Goal: Task Accomplishment & Management: Complete application form

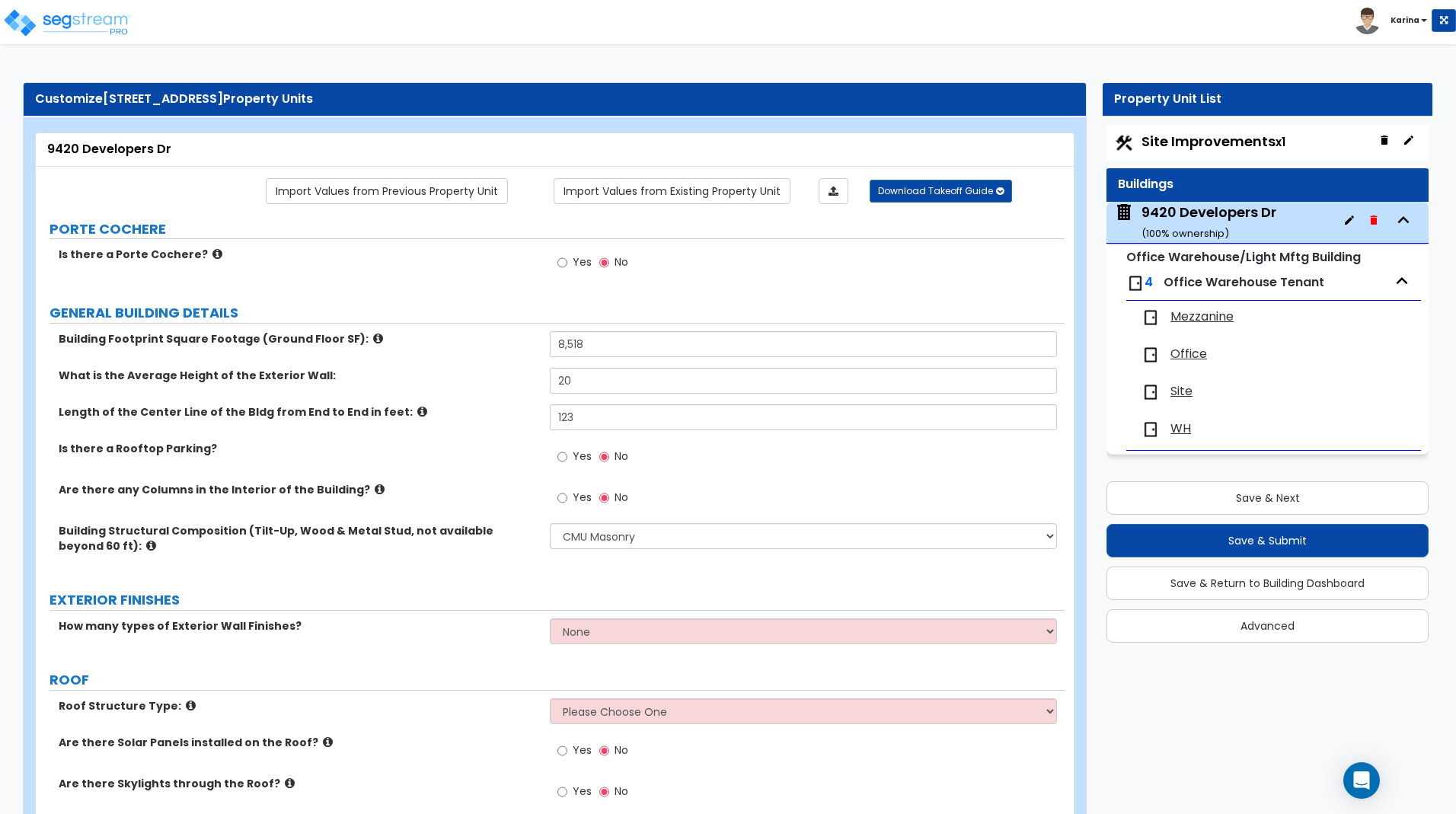
select select "6"
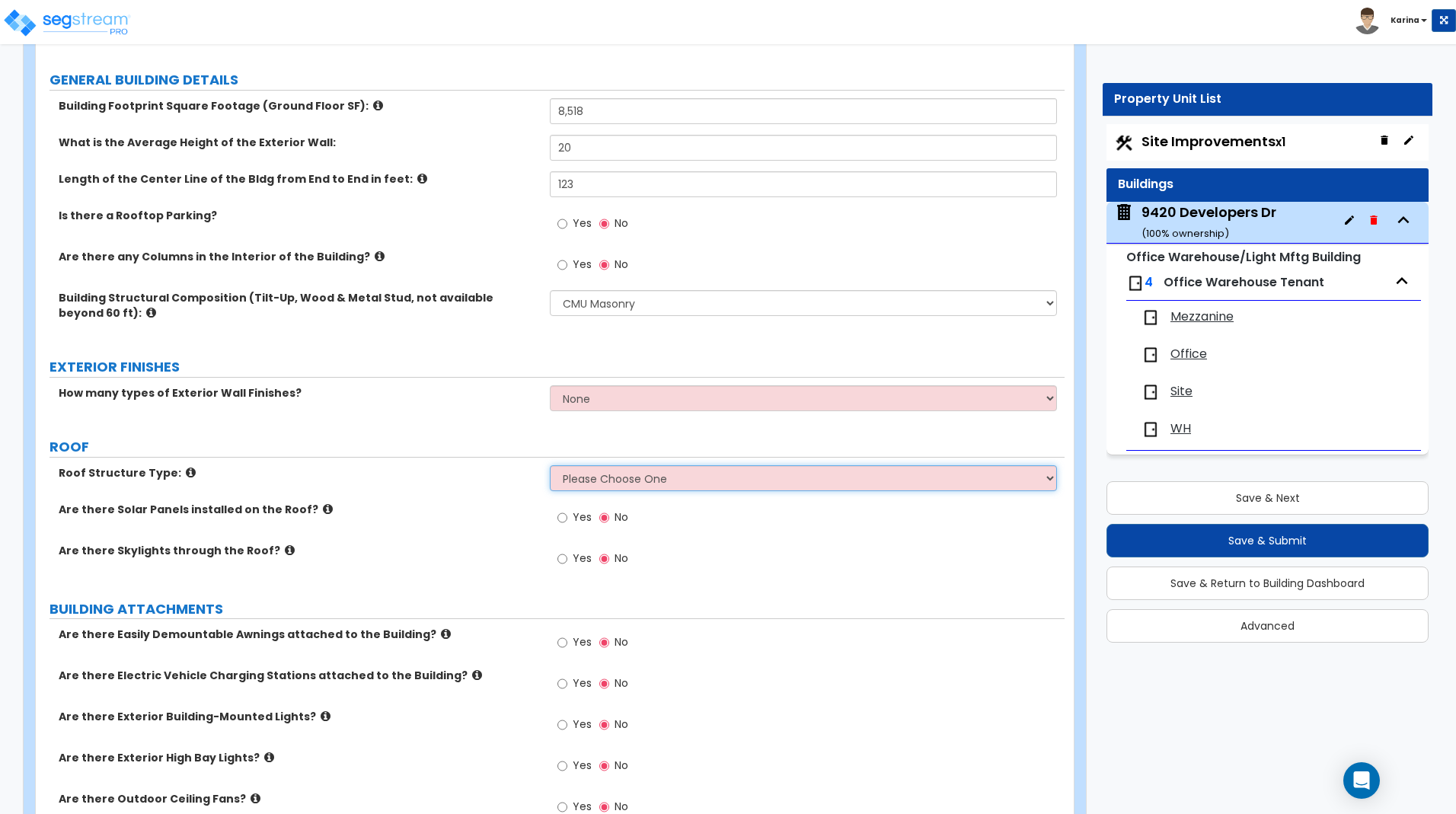
click at [550, 465] on select "Please Choose One [PERSON_NAME] Roof Flat Roof Hybrid [PERSON_NAME] & Flat Roof" at bounding box center [803, 478] width 506 height 26
select select "2"
click option "Flat Roof" at bounding box center [0, 0] width 0 height 0
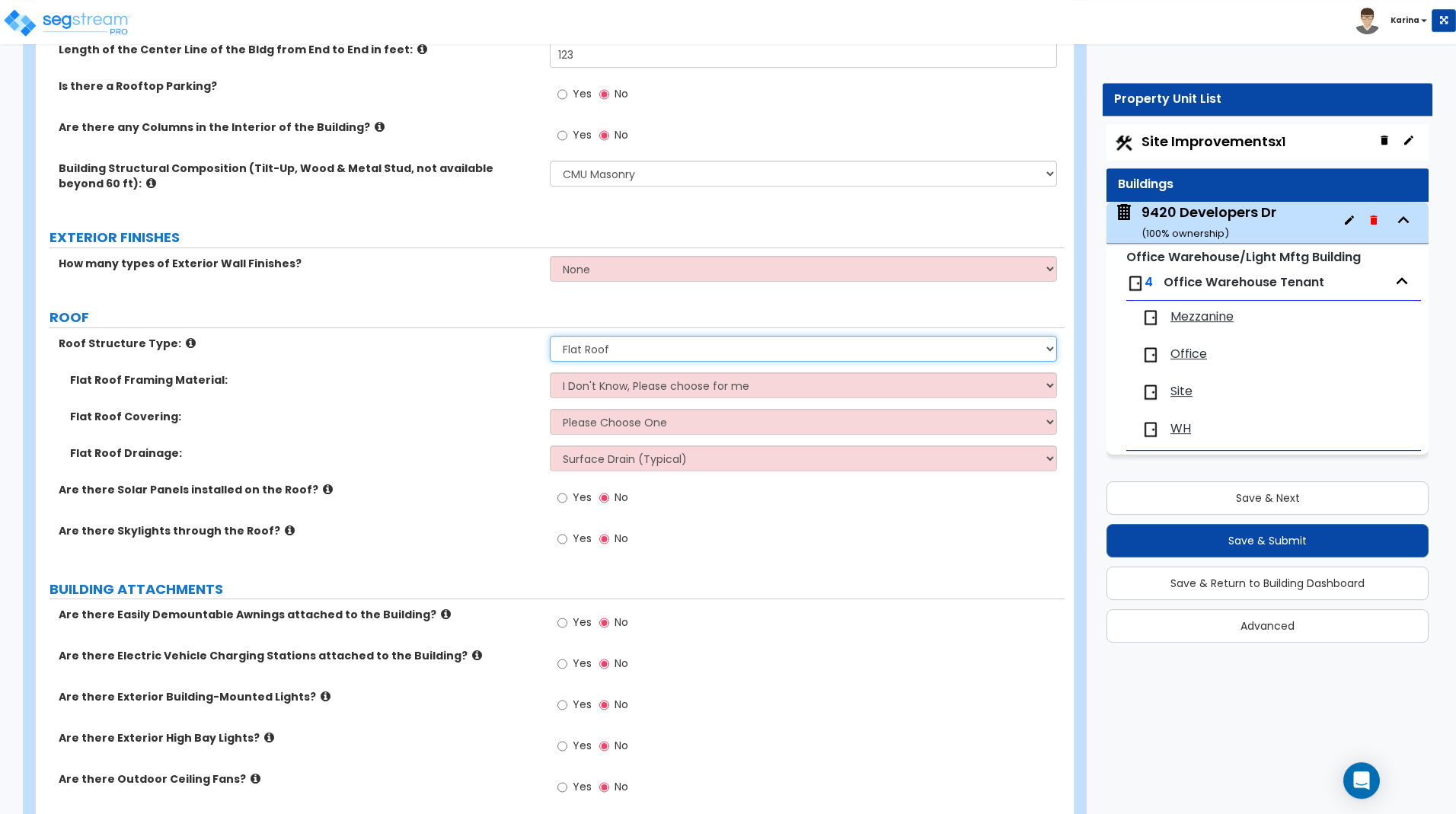
scroll to position [389, 0]
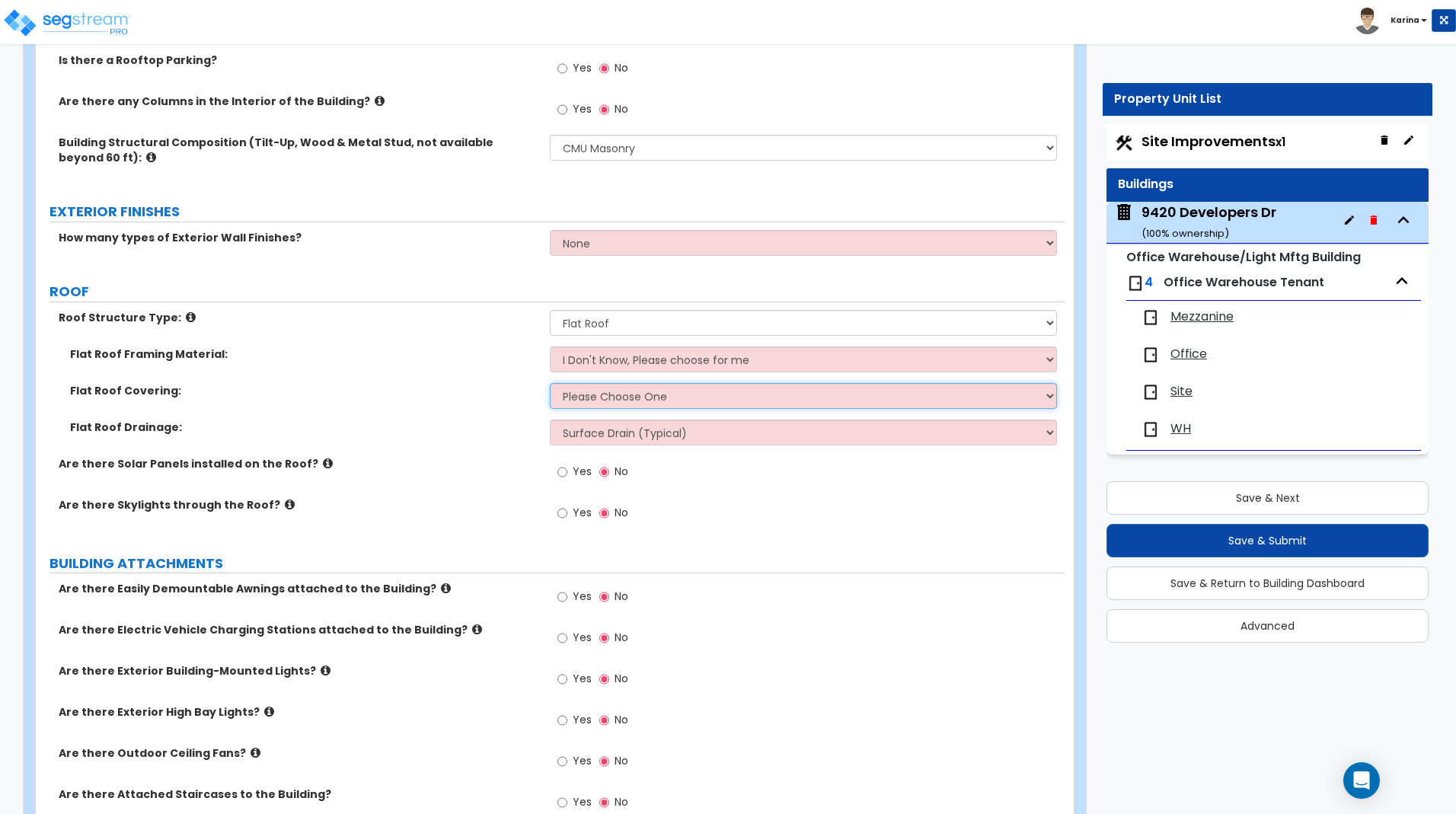
click at [550, 383] on select "Please Choose One Rolled Asphalt PVC Membrane Plastic (EPDM) Membrane Asphalt F…" at bounding box center [803, 396] width 506 height 26
select select "3"
click option "Plastic (EPDM) Membrane" at bounding box center [0, 0] width 0 height 0
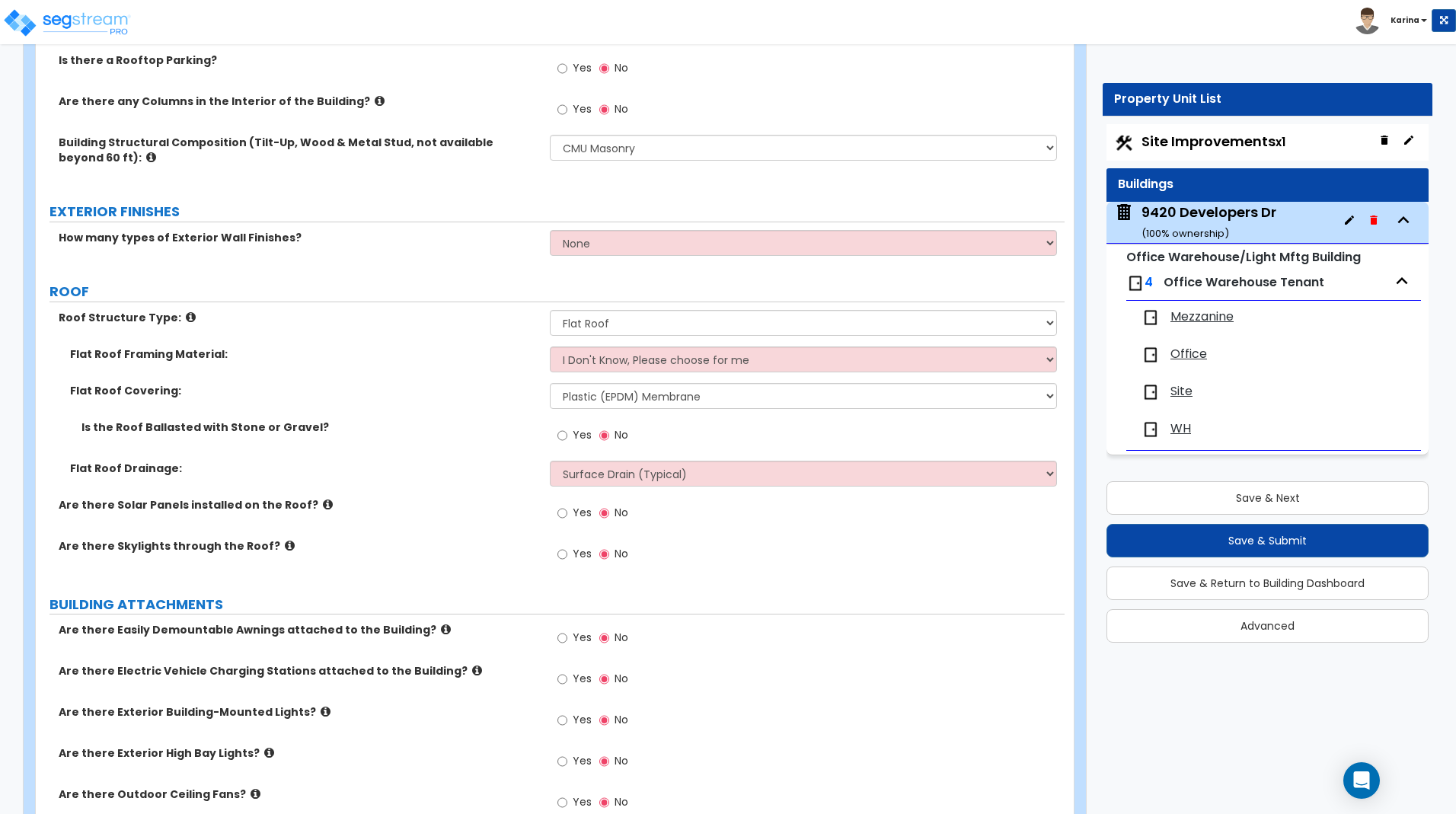
click at [46, 708] on div "Are there Exterior Building-Mounted Lights?" at bounding box center [293, 713] width 514 height 15
click at [550, 461] on select "Surface Drain (Typical) Gutters Downspout Only" at bounding box center [803, 473] width 506 height 26
select select "2"
click option "Downspout Only" at bounding box center [0, 0] width 0 height 0
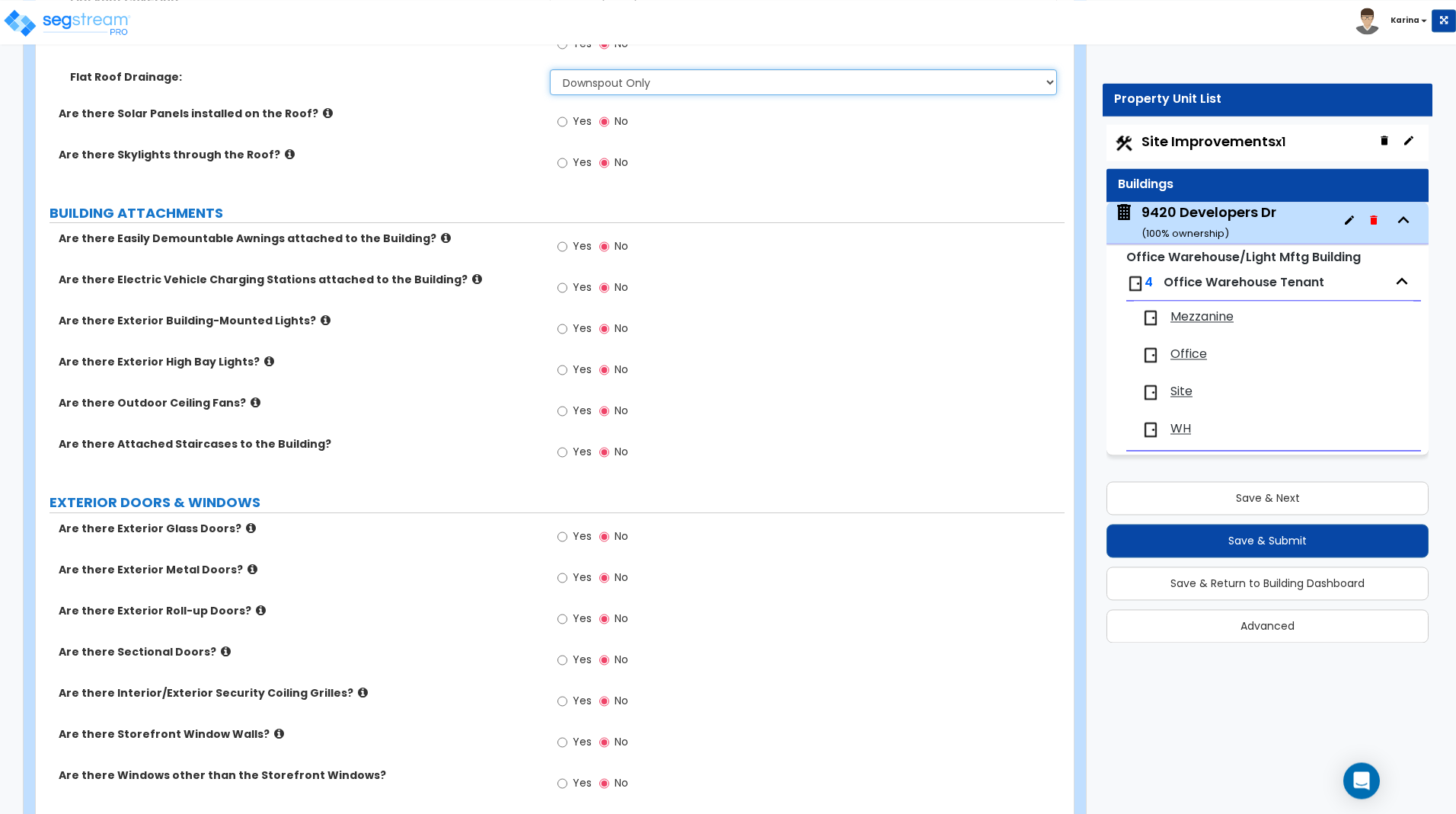
scroll to position [855, 0]
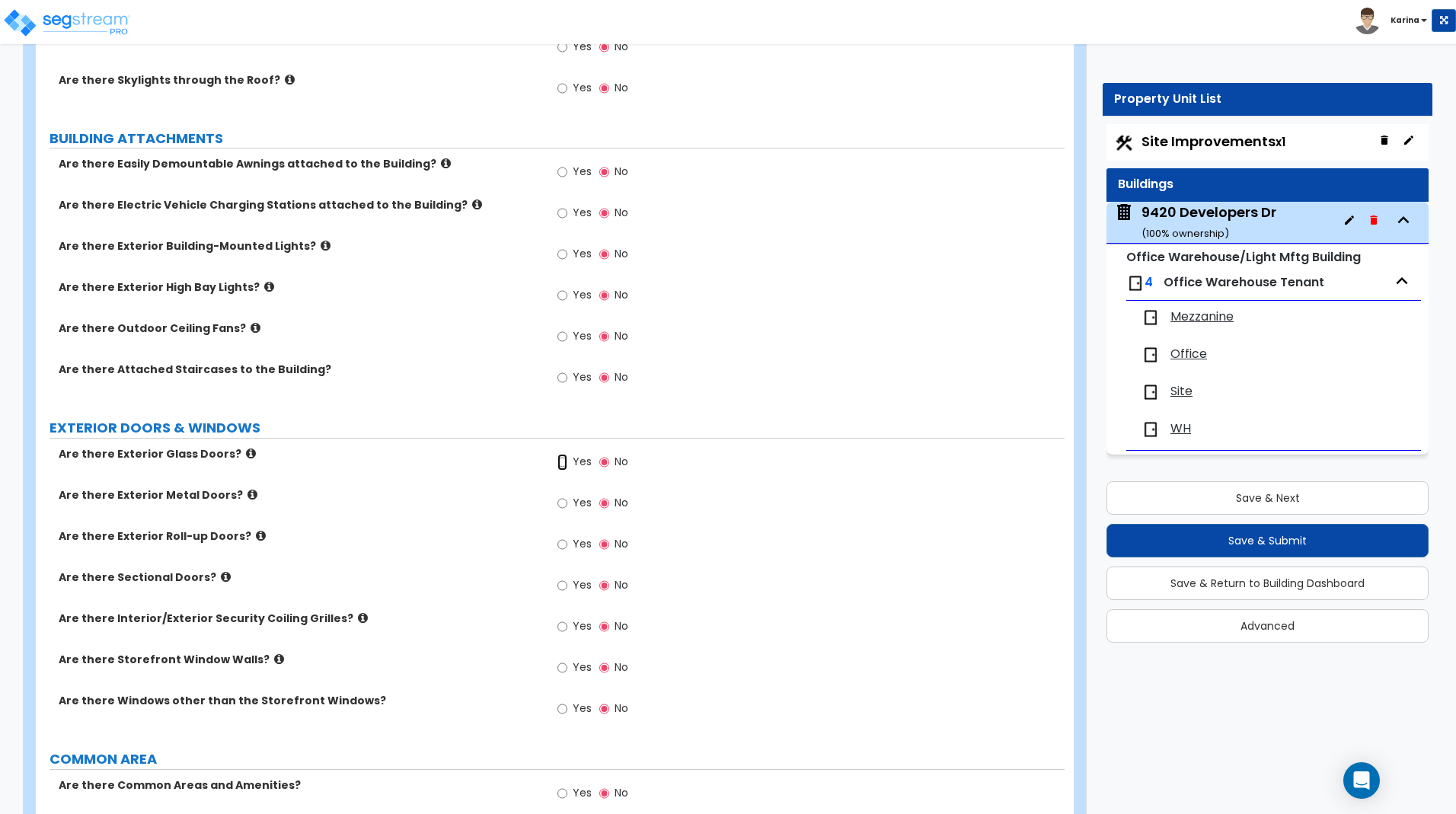
click at [563, 465] on input "Yes" at bounding box center [562, 462] width 10 height 17
radio input "false"
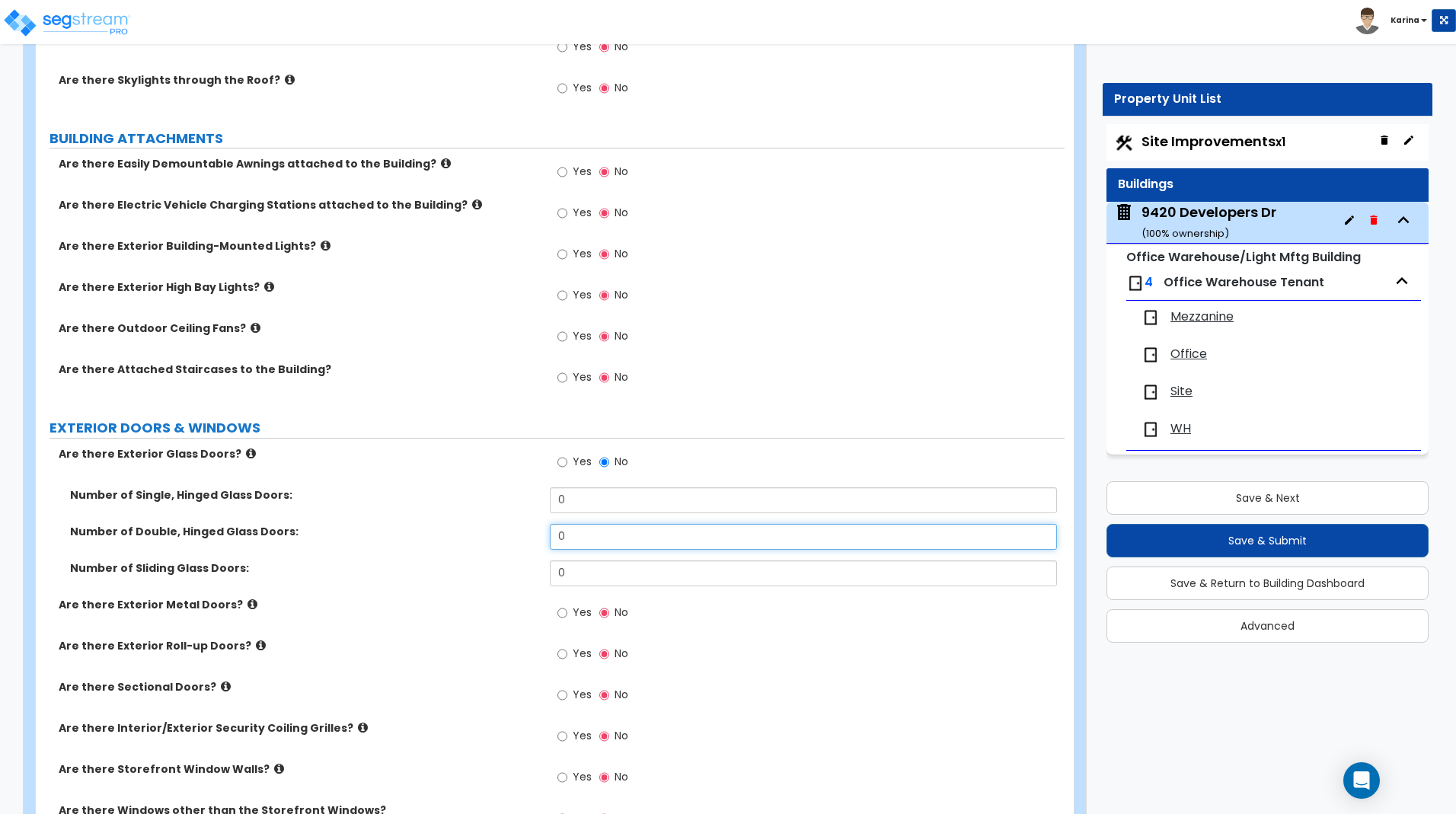
click at [570, 533] on input "0" at bounding box center [803, 537] width 506 height 26
type input "1"
click at [504, 576] on div "Number of Sliding Glass Doors: 0" at bounding box center [550, 579] width 1029 height 36
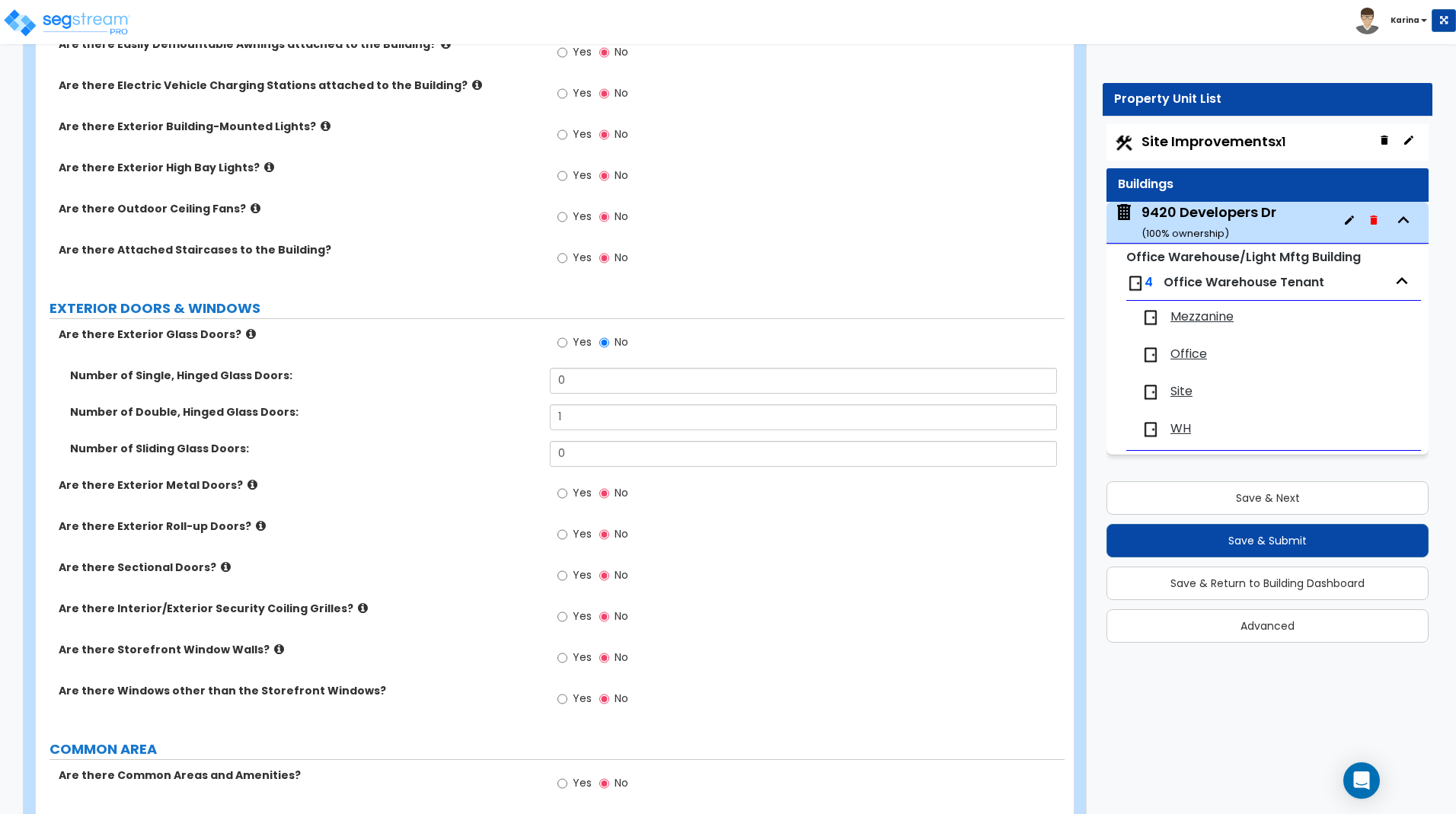
scroll to position [1010, 0]
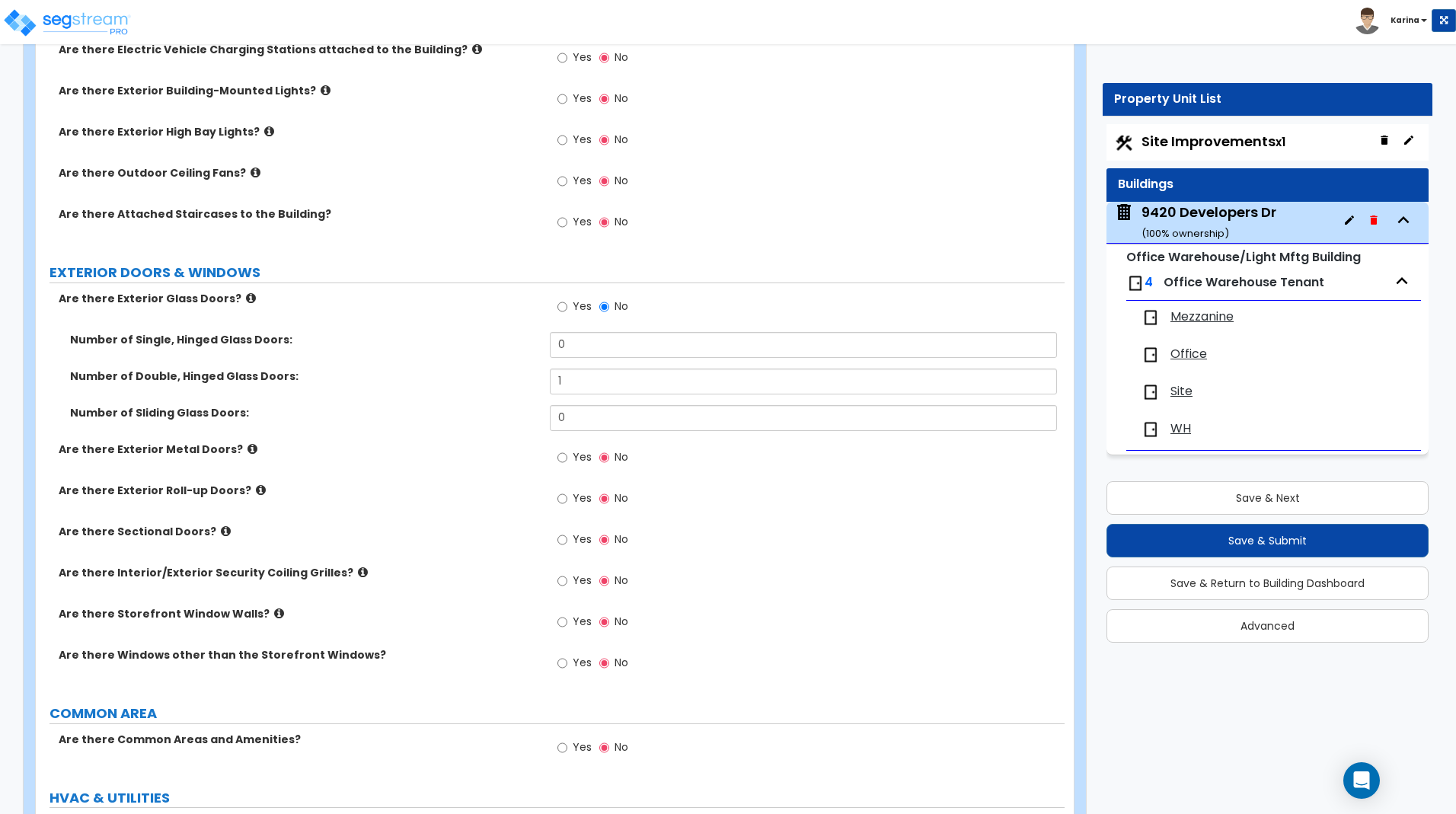
click at [36, 512] on div "Are there Exterior Roll-up Doors? Yes No" at bounding box center [550, 503] width 1029 height 41
click at [892, 531] on div "Yes No" at bounding box center [807, 544] width 514 height 41
click at [564, 494] on input "Yes" at bounding box center [562, 499] width 10 height 17
radio input "false"
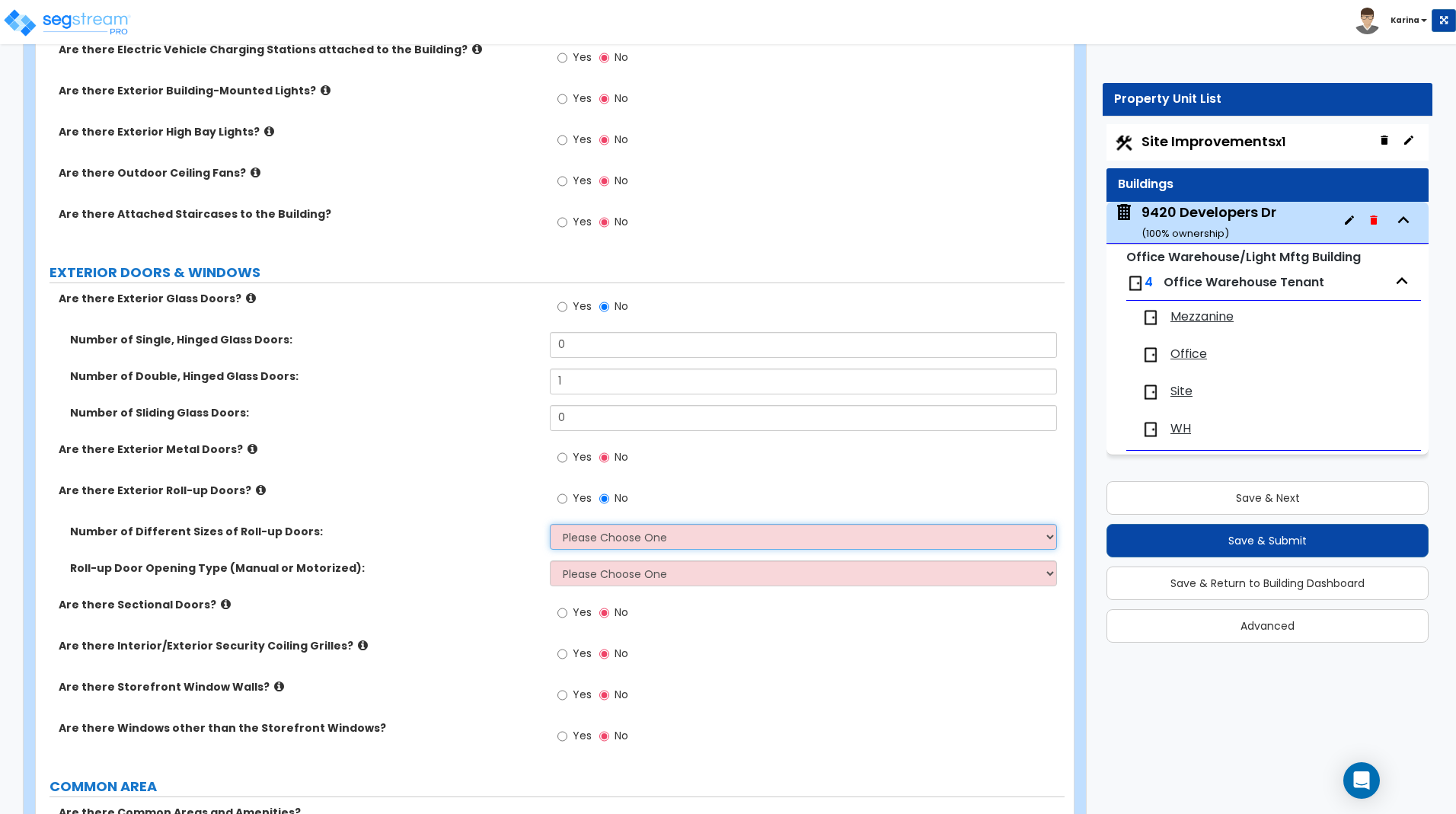
click at [550, 524] on select "Please Choose One 1 2 3" at bounding box center [803, 537] width 506 height 26
select select "1"
click option "1" at bounding box center [0, 0] width 0 height 0
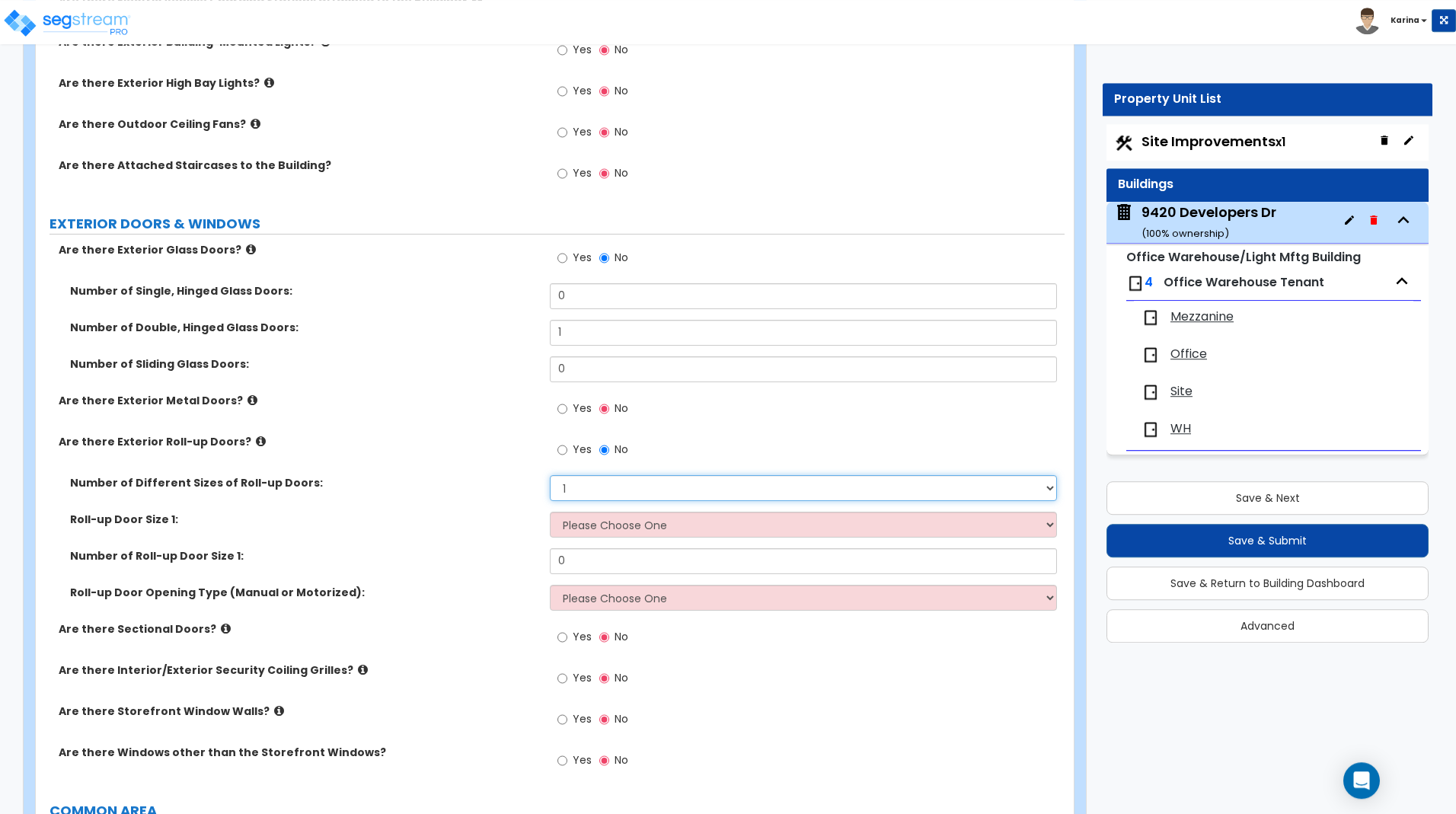
scroll to position [1088, 0]
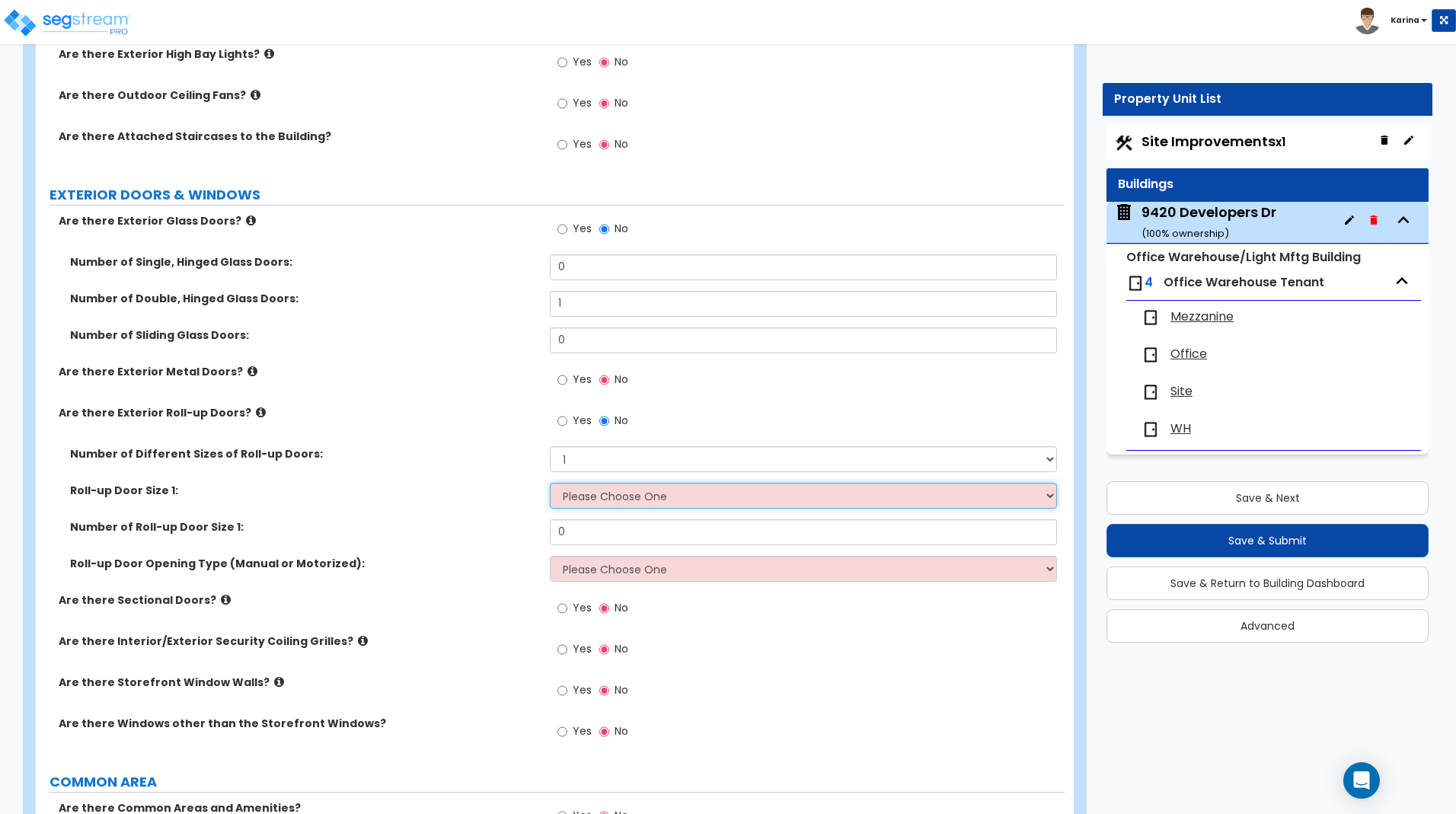
click at [550, 483] on select "Please Choose One 8' x 8' 10' x 10' 12' x 12' 14' x 14' 20' x 12' 20' x 16'" at bounding box center [803, 496] width 506 height 26
select select "4"
click option "14' x 14'" at bounding box center [0, 0] width 0 height 0
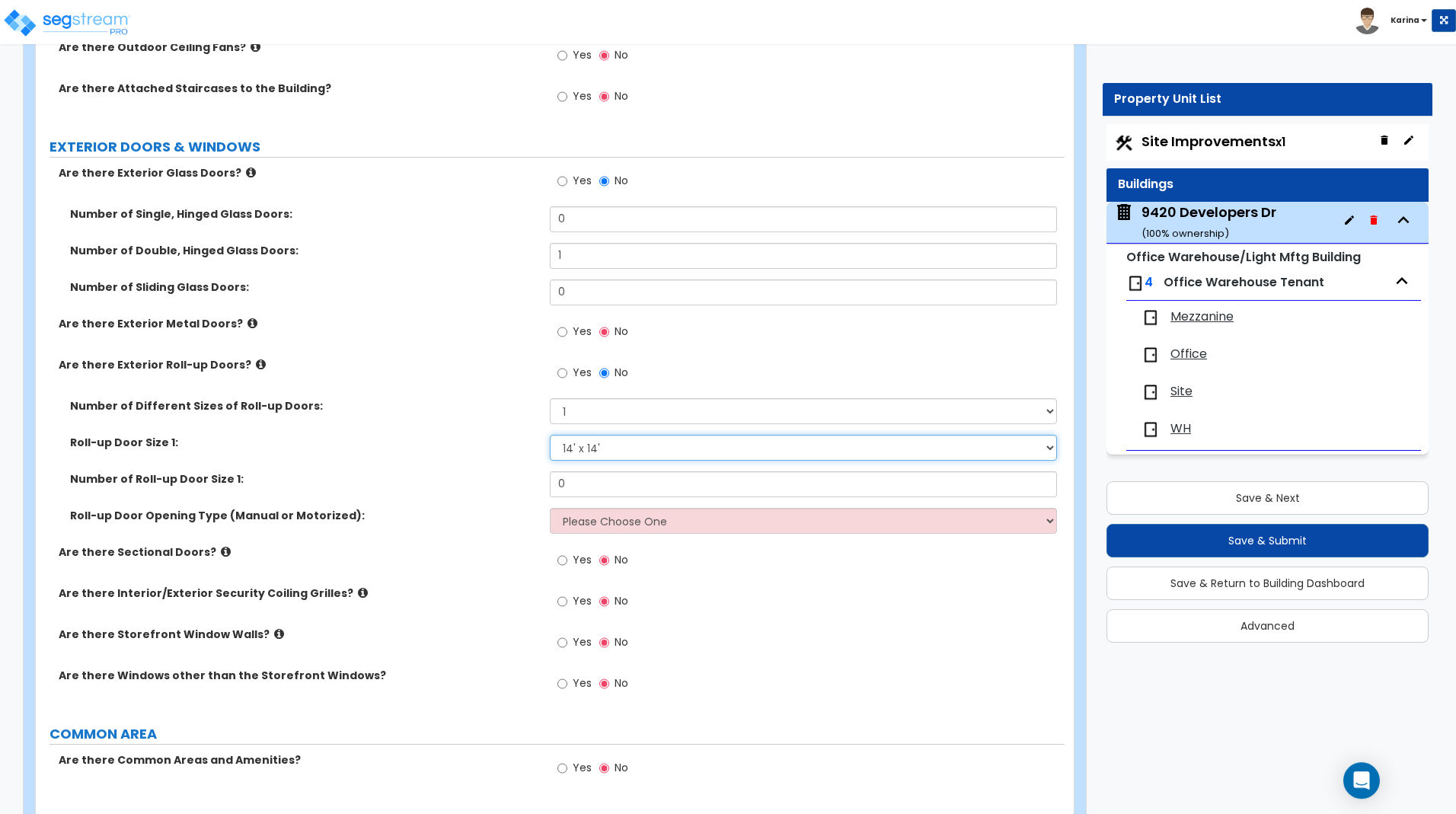
scroll to position [1166, 0]
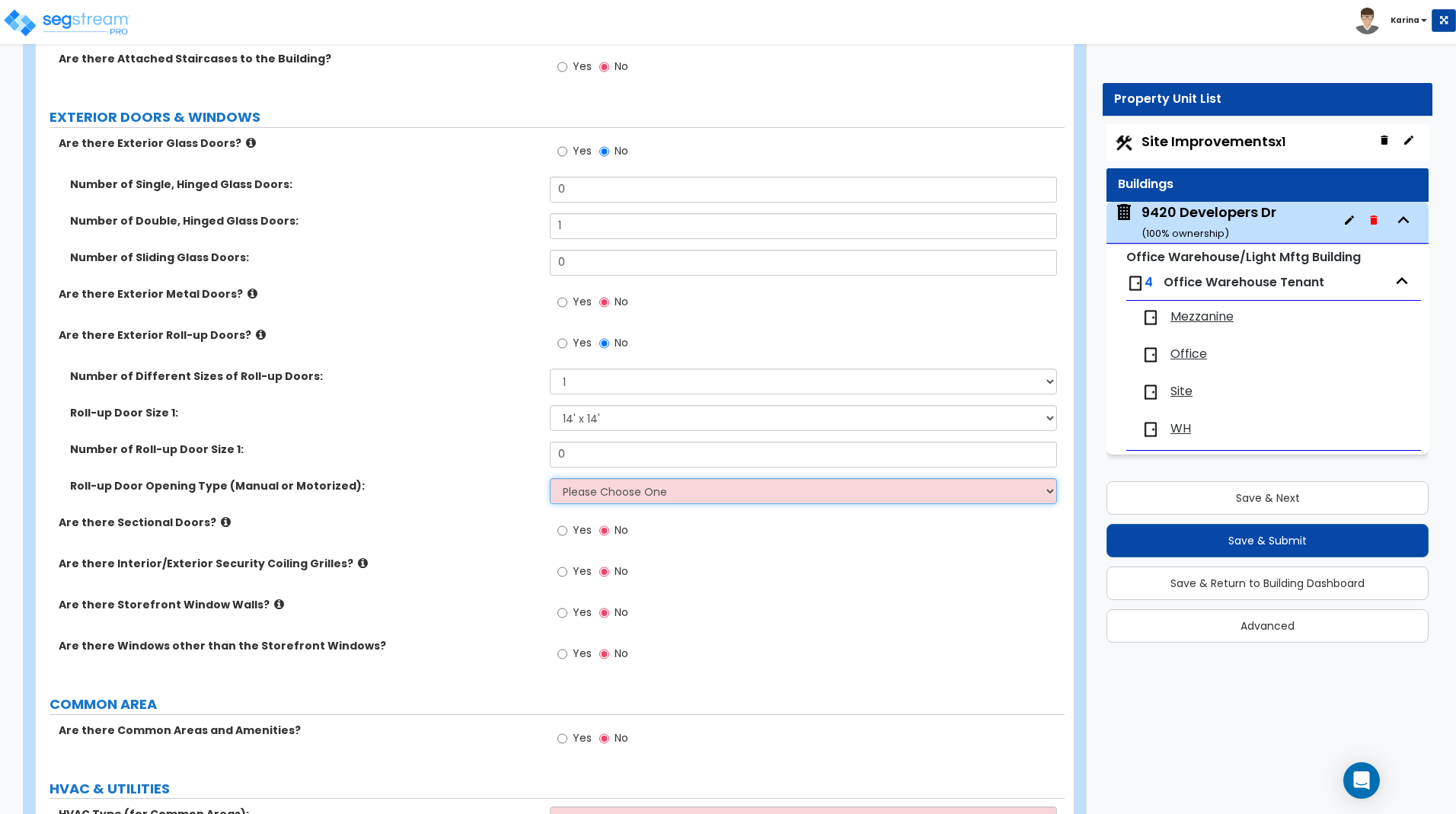
click at [550, 479] on select "Please Choose One All Manual All Motorized Some are Motorized" at bounding box center [803, 491] width 506 height 26
select select "2"
click option "All Motorized" at bounding box center [0, 0] width 0 height 0
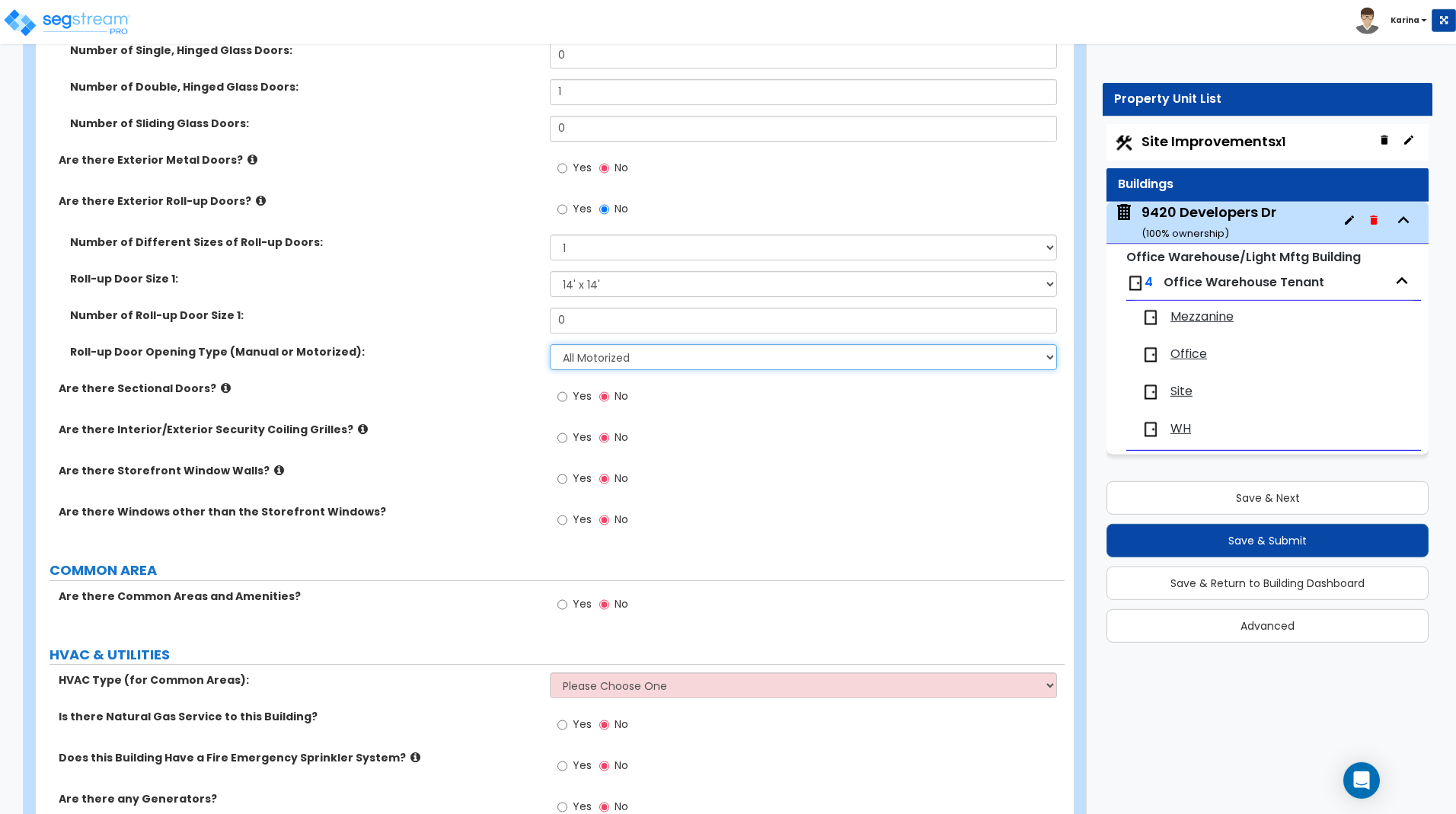
scroll to position [1321, 0]
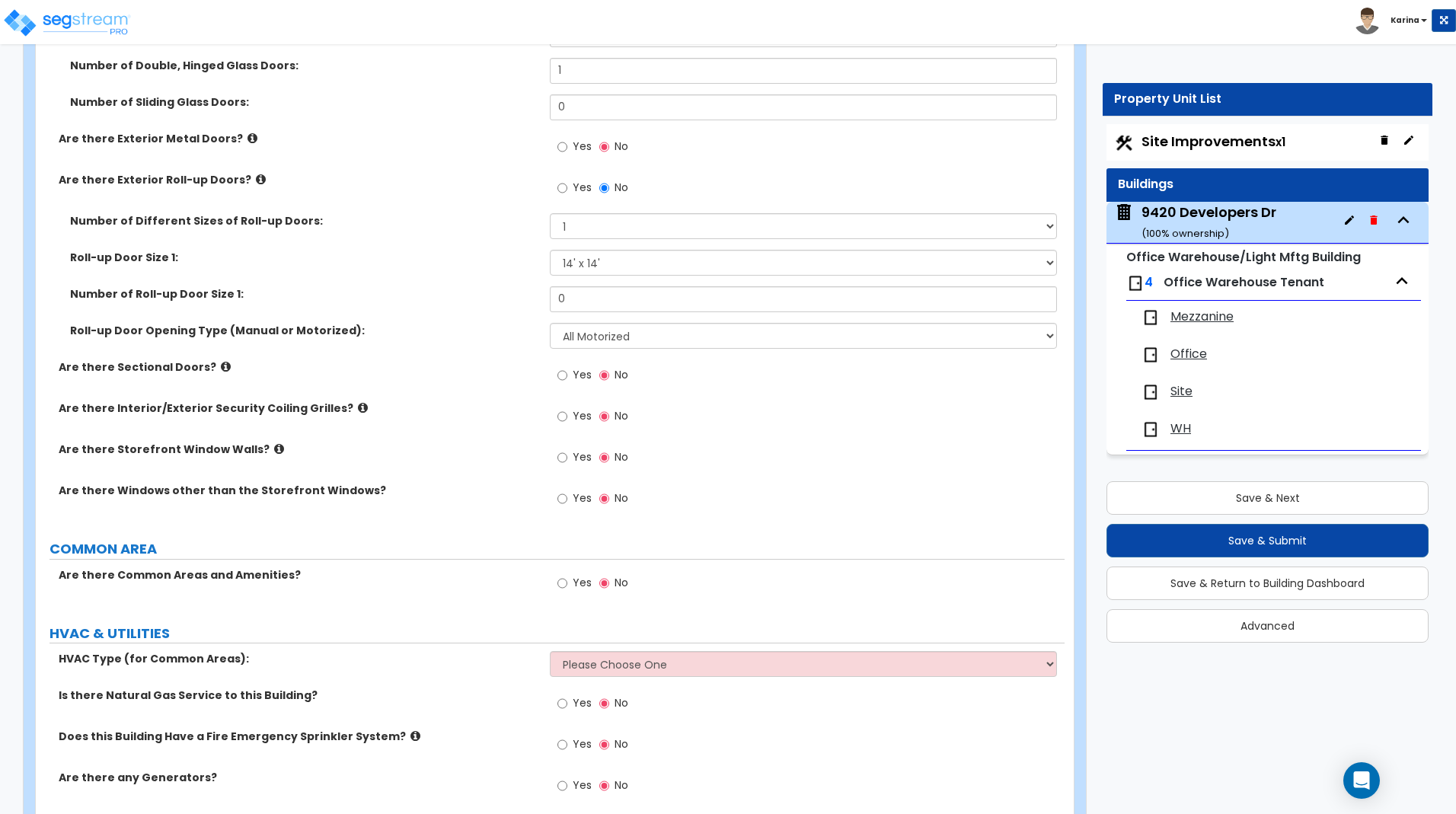
click at [255, 181] on icon at bounding box center [260, 179] width 10 height 12
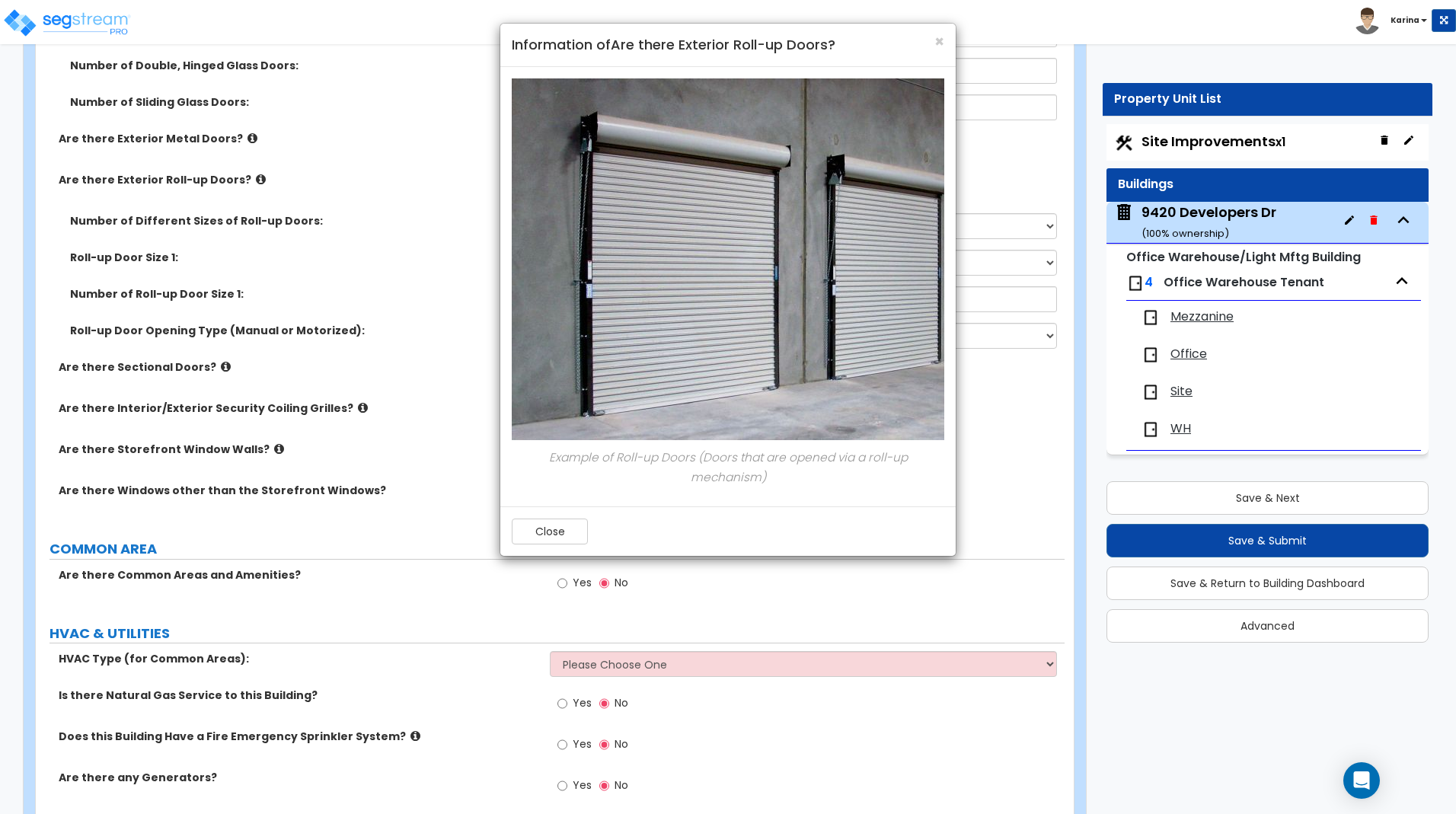
click at [244, 181] on div "× Information of Are there Exterior Roll-up Doors? Example of Roll-up Doors (Do…" at bounding box center [728, 407] width 1456 height 814
click at [555, 533] on button "Close" at bounding box center [550, 531] width 76 height 26
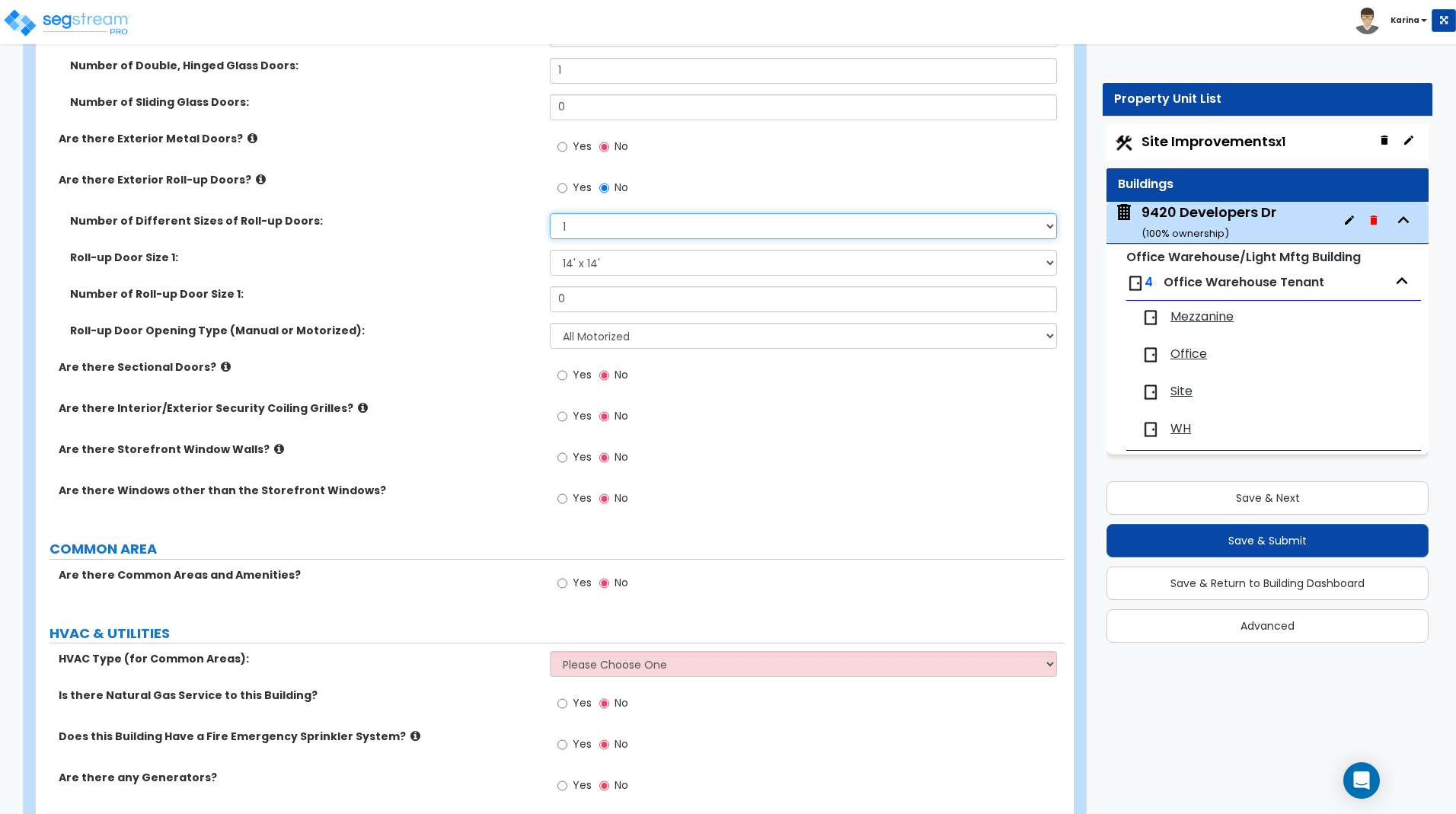
click at [550, 213] on select "Please Choose One 1 2 3" at bounding box center [803, 225] width 506 height 26
select select "0"
click option "Please Choose One" at bounding box center [0, 0] width 0 height 0
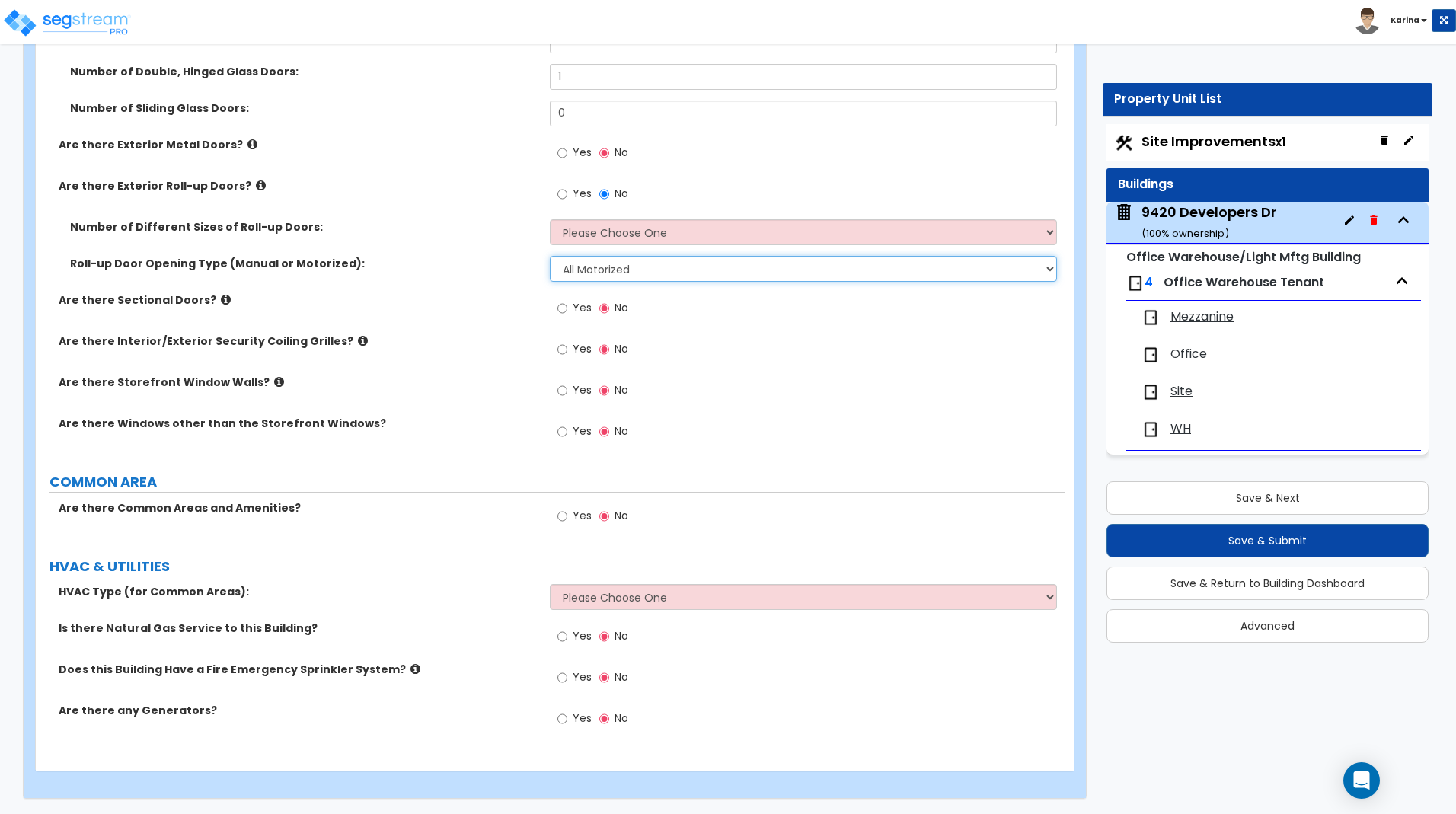
click at [550, 256] on select "Please Choose One All Manual All Motorized Some are Motorized" at bounding box center [803, 268] width 506 height 26
select select "0"
click option "Please Choose One" at bounding box center [0, 0] width 0 height 0
click at [221, 301] on icon at bounding box center [225, 300] width 10 height 12
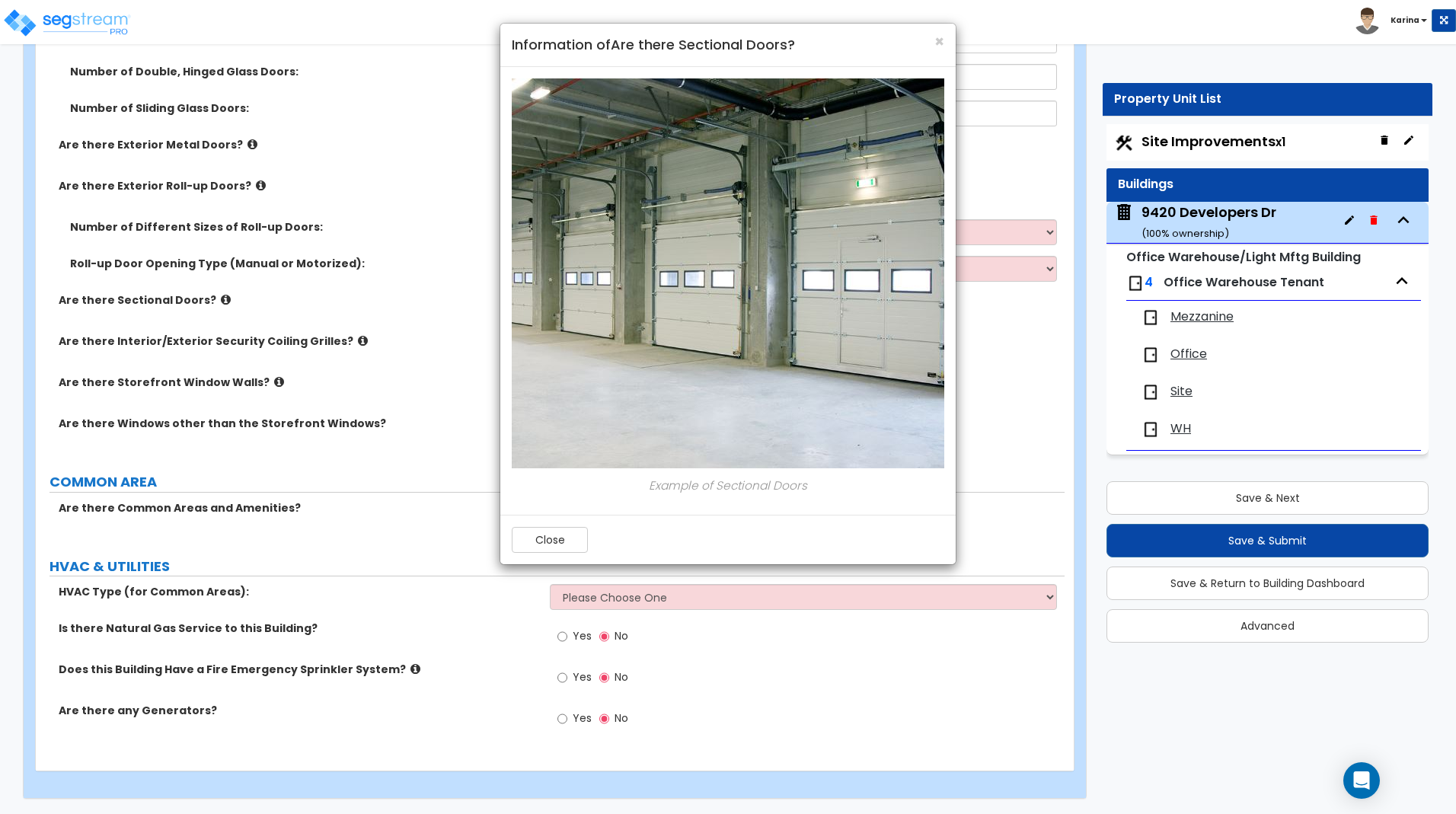
click at [212, 301] on div "× Information of Are there Sectional Doors? Example of Sectional Doors Close" at bounding box center [728, 407] width 1456 height 814
click at [562, 544] on button "Close" at bounding box center [550, 540] width 76 height 26
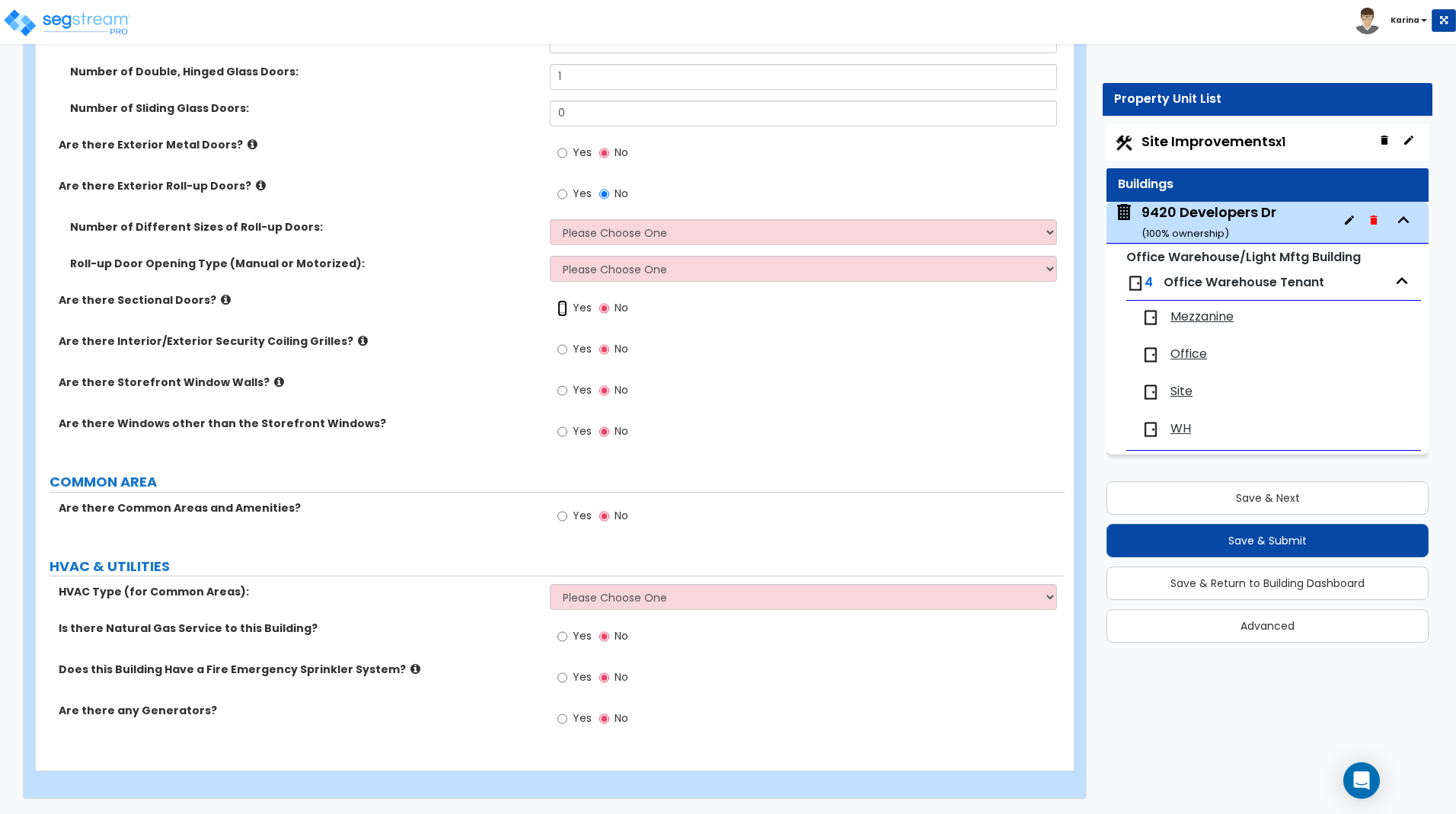
click at [560, 309] on input "Yes" at bounding box center [562, 309] width 10 height 17
radio input "false"
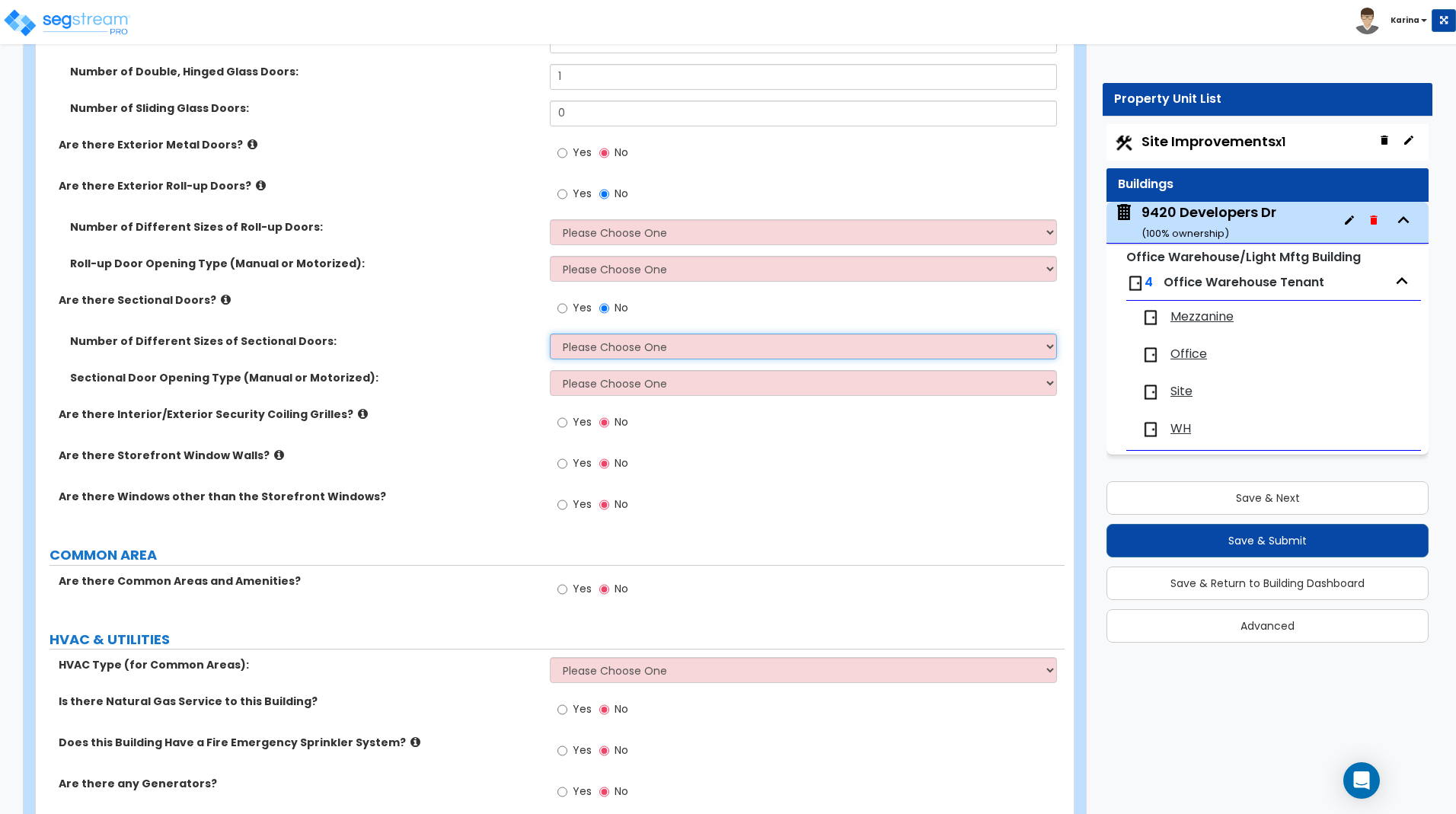
click at [550, 334] on select "Please Choose One 1 2 3" at bounding box center [803, 346] width 506 height 26
select select "1"
click option "1" at bounding box center [0, 0] width 0 height 0
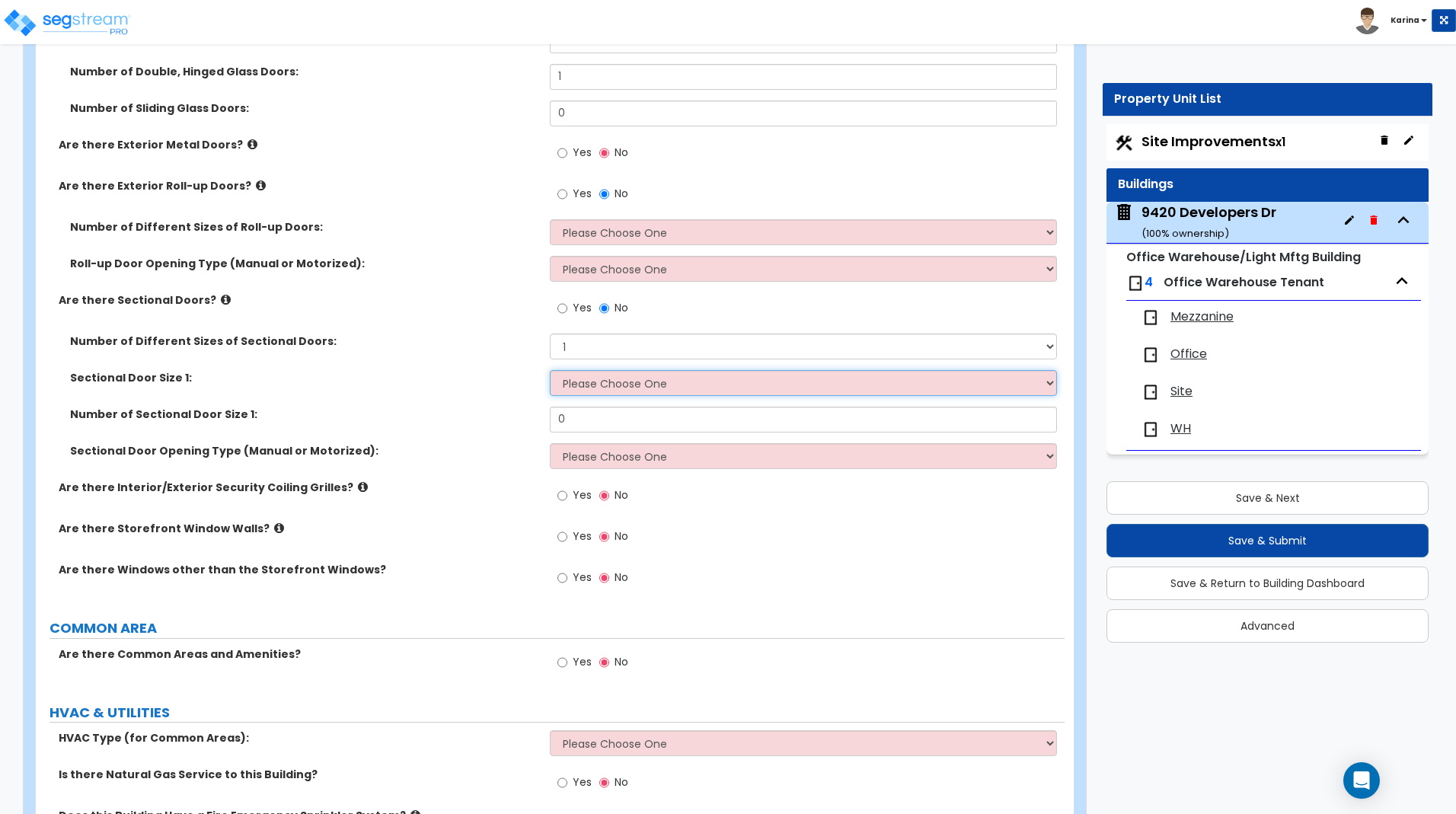
click at [550, 370] on select "Please Choose One 8' x 8' 10' x 10' 12' x 12' 20' x 14'" at bounding box center [803, 383] width 506 height 26
select select "3"
click option "12' x 12'" at bounding box center [0, 0] width 0 height 0
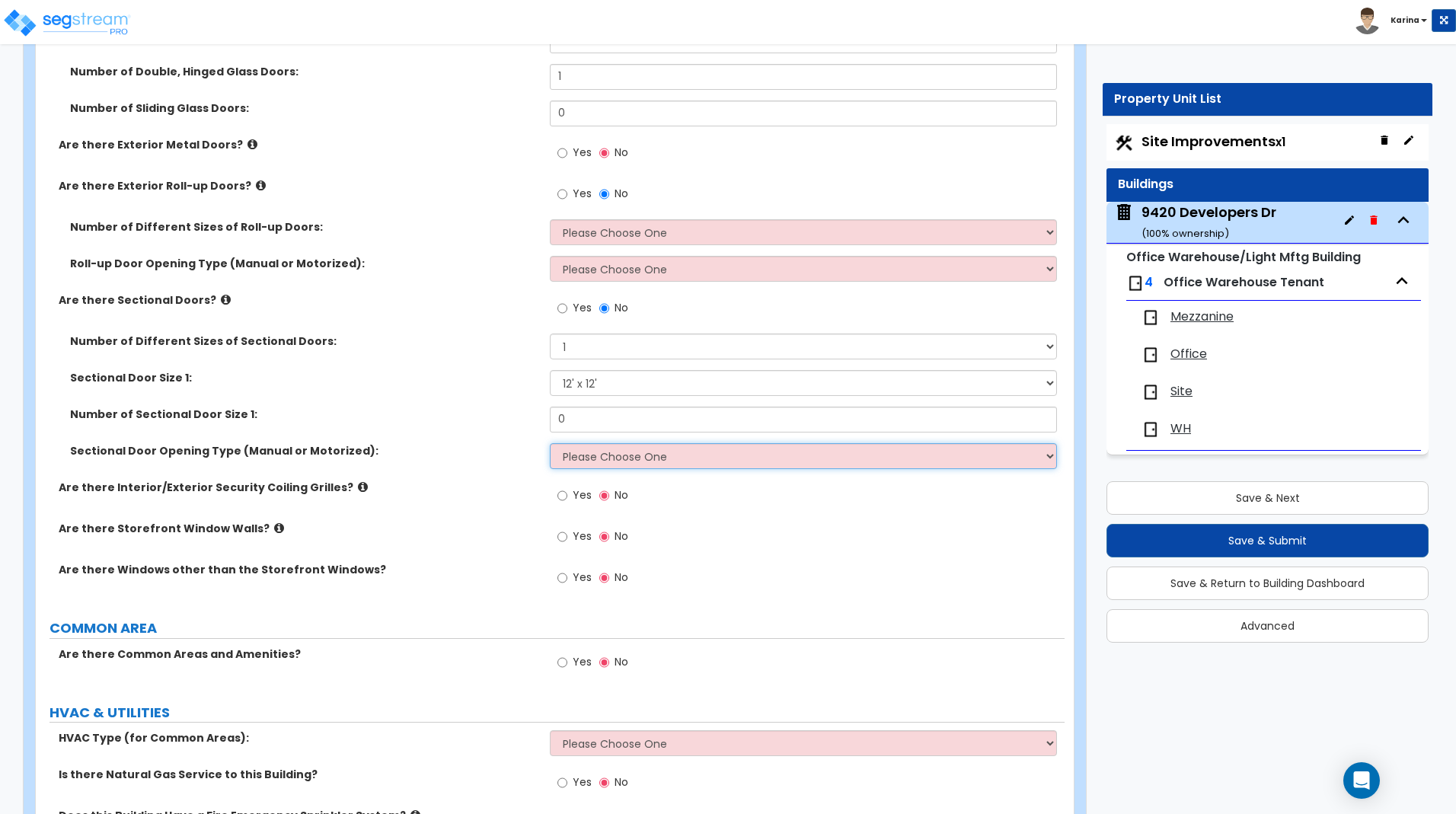
click at [550, 443] on select "Please Choose One All Manual All Motorized Some are Motorized" at bounding box center [803, 455] width 506 height 26
select select "2"
click option "All Motorized" at bounding box center [0, 0] width 0 height 0
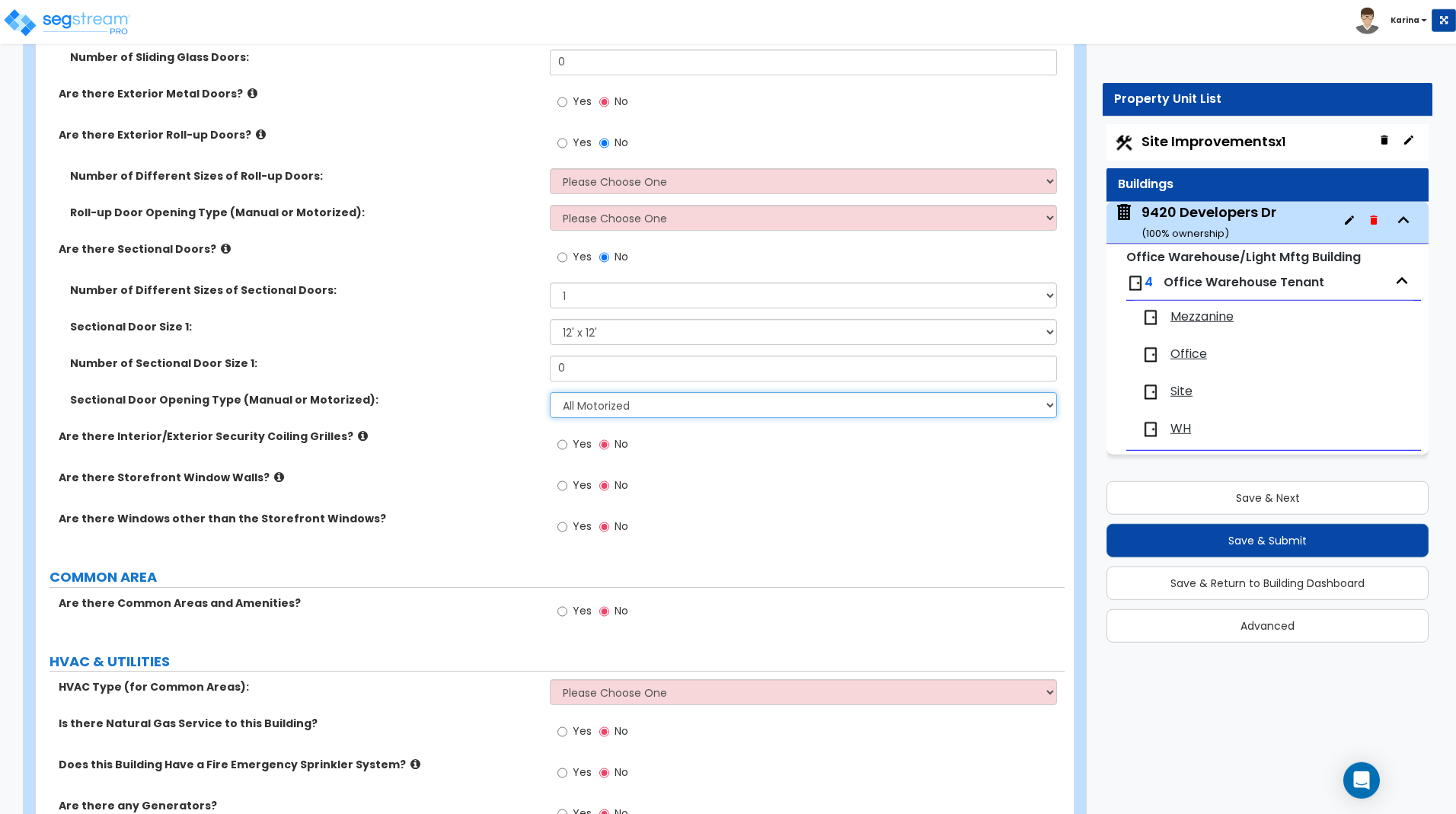
scroll to position [1393, 0]
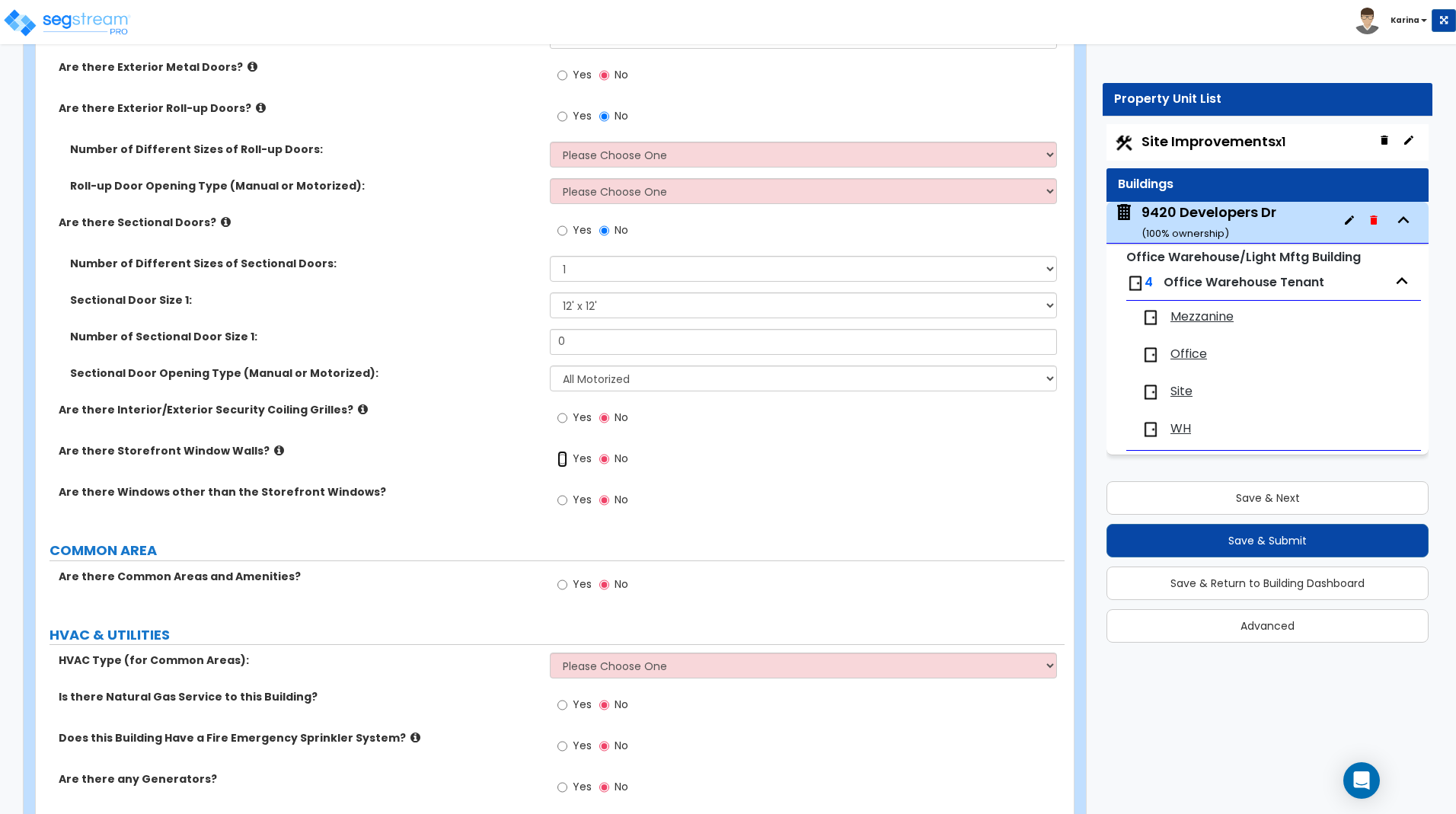
click at [562, 458] on input "Yes" at bounding box center [562, 459] width 10 height 17
radio input "false"
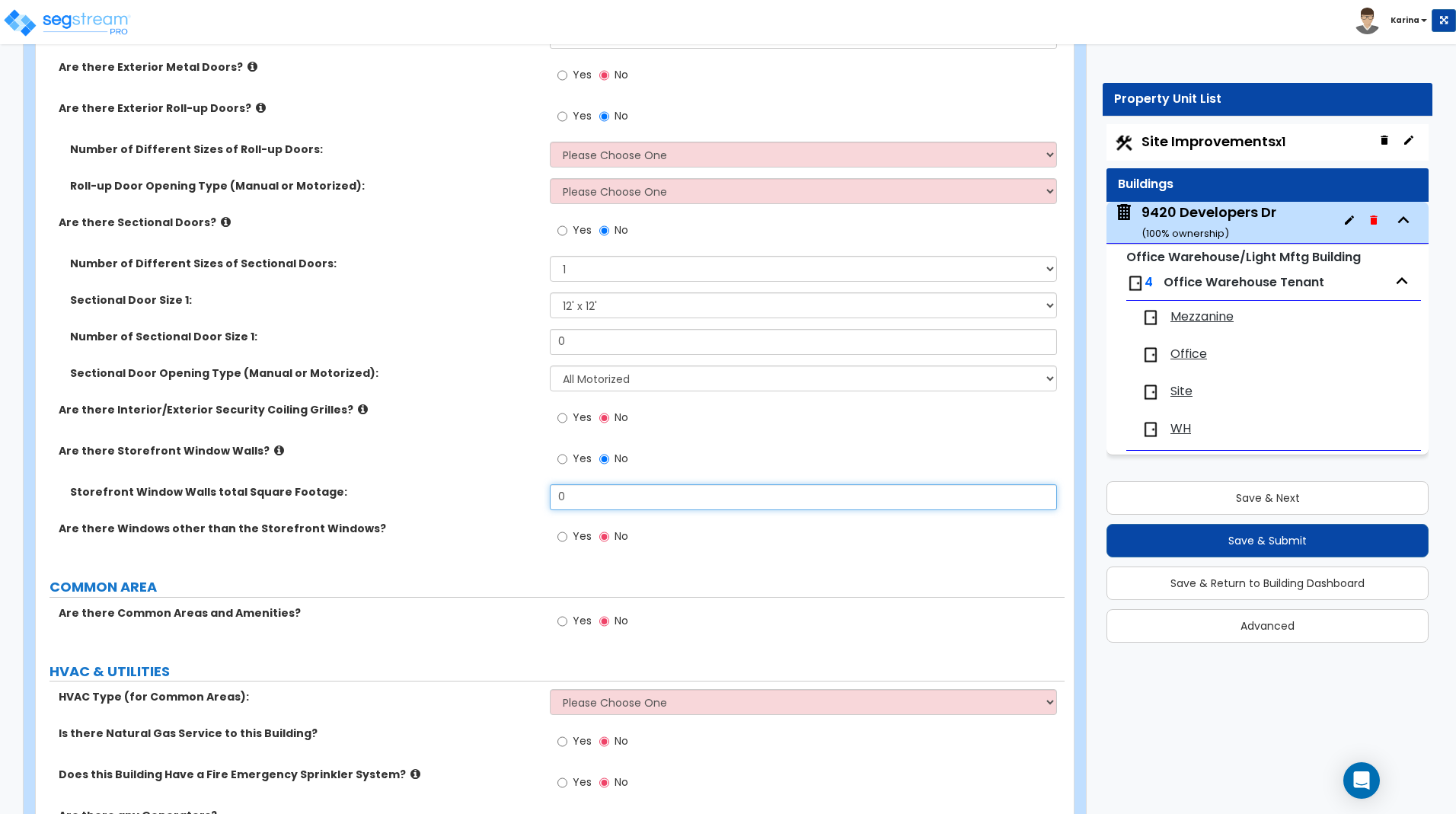
drag, startPoint x: 572, startPoint y: 494, endPoint x: 545, endPoint y: 496, distance: 27.1
click at [550, 496] on input "0" at bounding box center [803, 497] width 506 height 26
type input "512"
click at [485, 516] on div "Storefront Window Walls total Square Footage: 512" at bounding box center [550, 503] width 1029 height 36
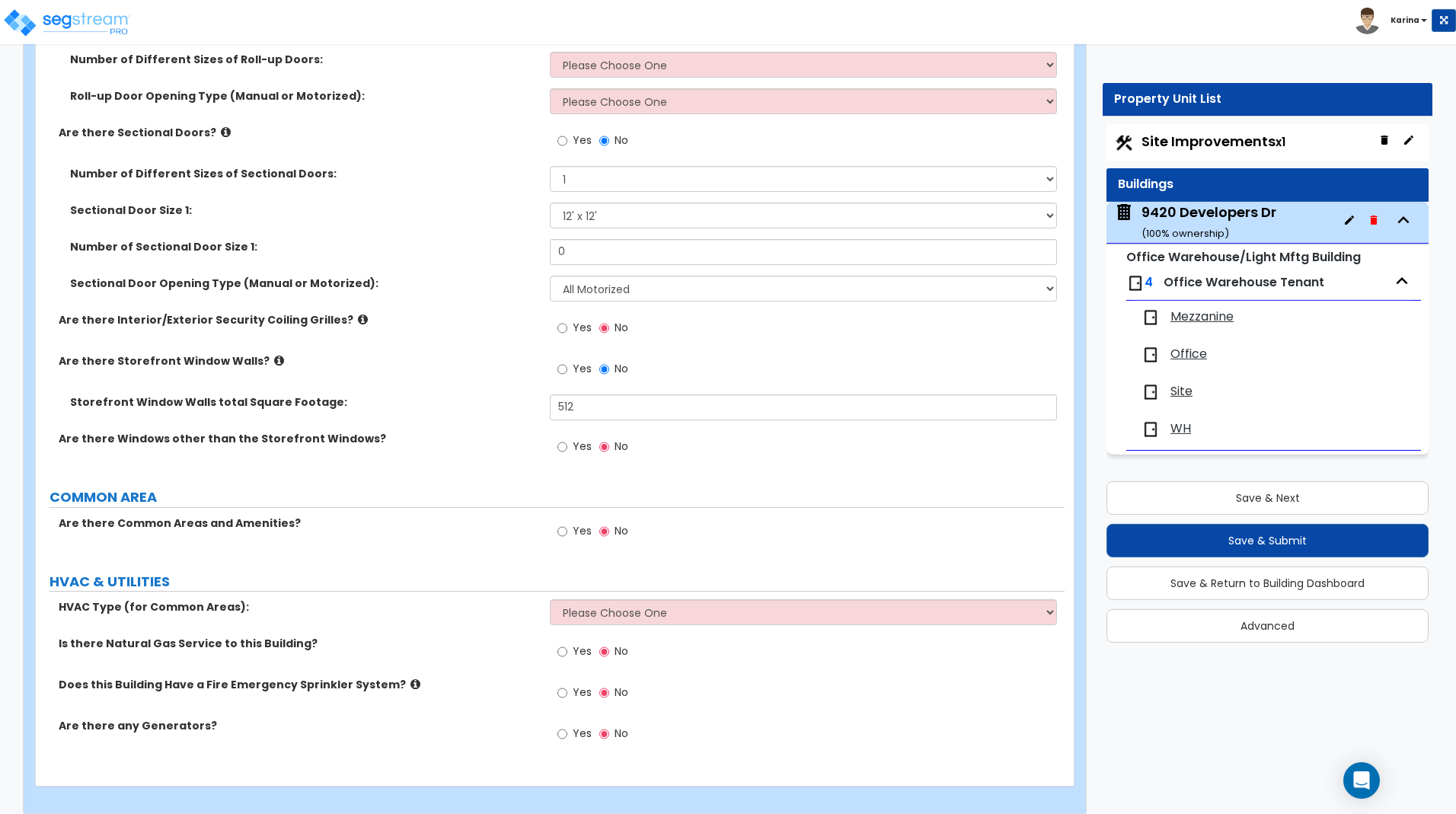
scroll to position [1498, 0]
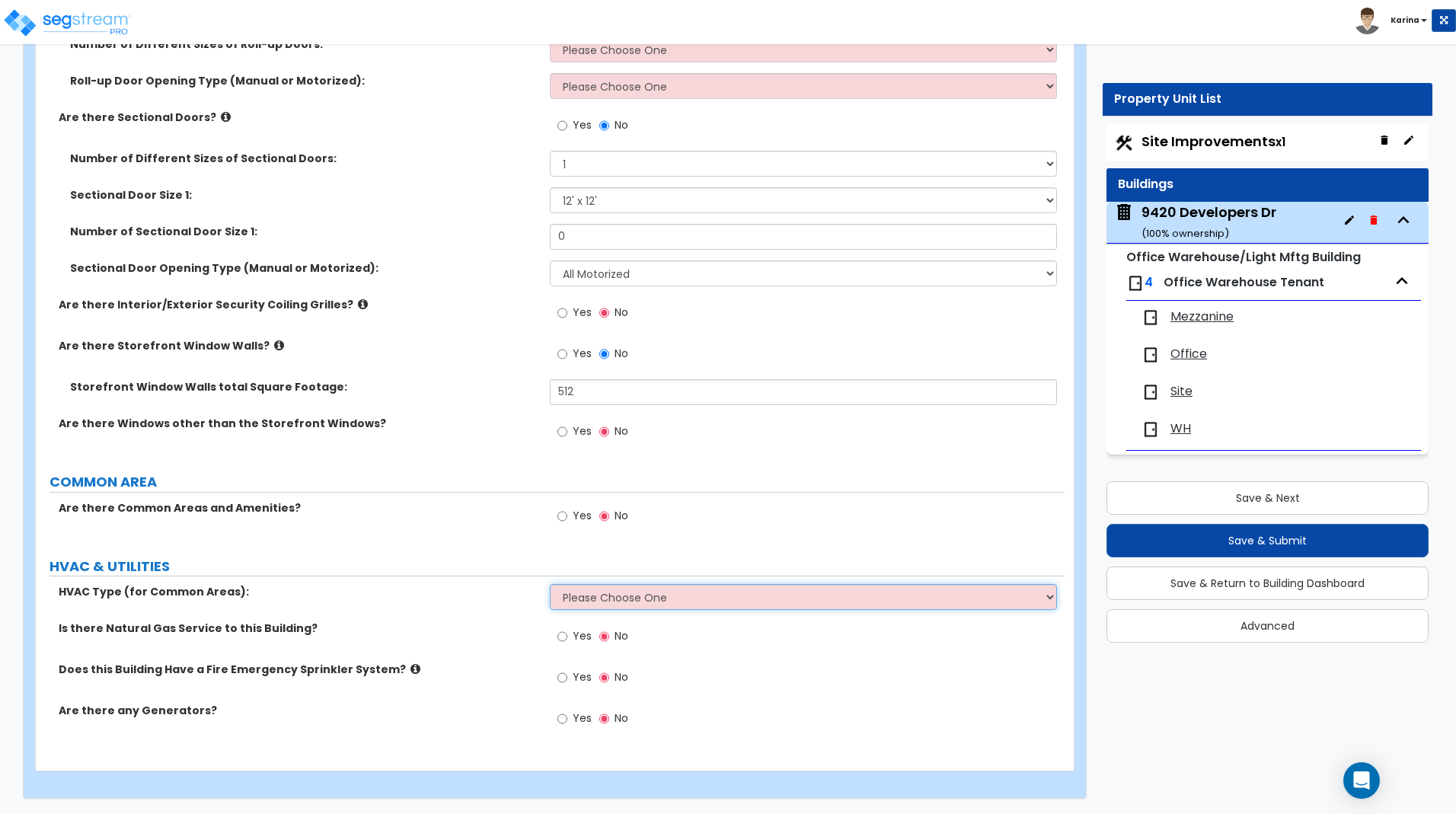
click at [550, 584] on select "Please Choose One Rooftop Unit Furnace-Condenser Forced Air Split Heating/Cooli…" at bounding box center [803, 596] width 506 height 26
click at [506, 607] on div "HVAC Type (for Common Areas): Please Choose One Rooftop Unit Furnace-Condenser …" at bounding box center [550, 602] width 1029 height 36
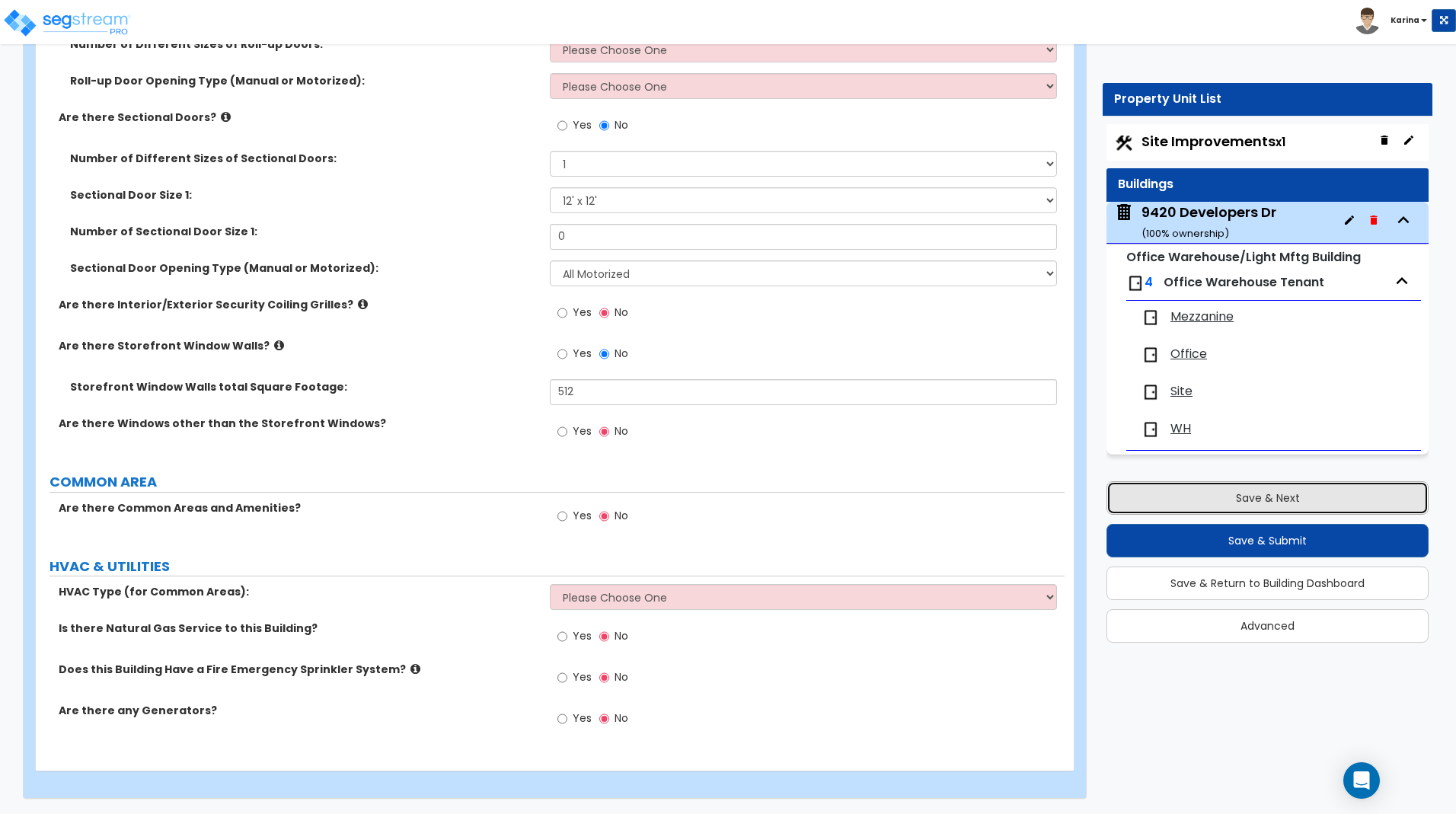
click at [1165, 501] on button "Save & Next" at bounding box center [1267, 498] width 322 height 33
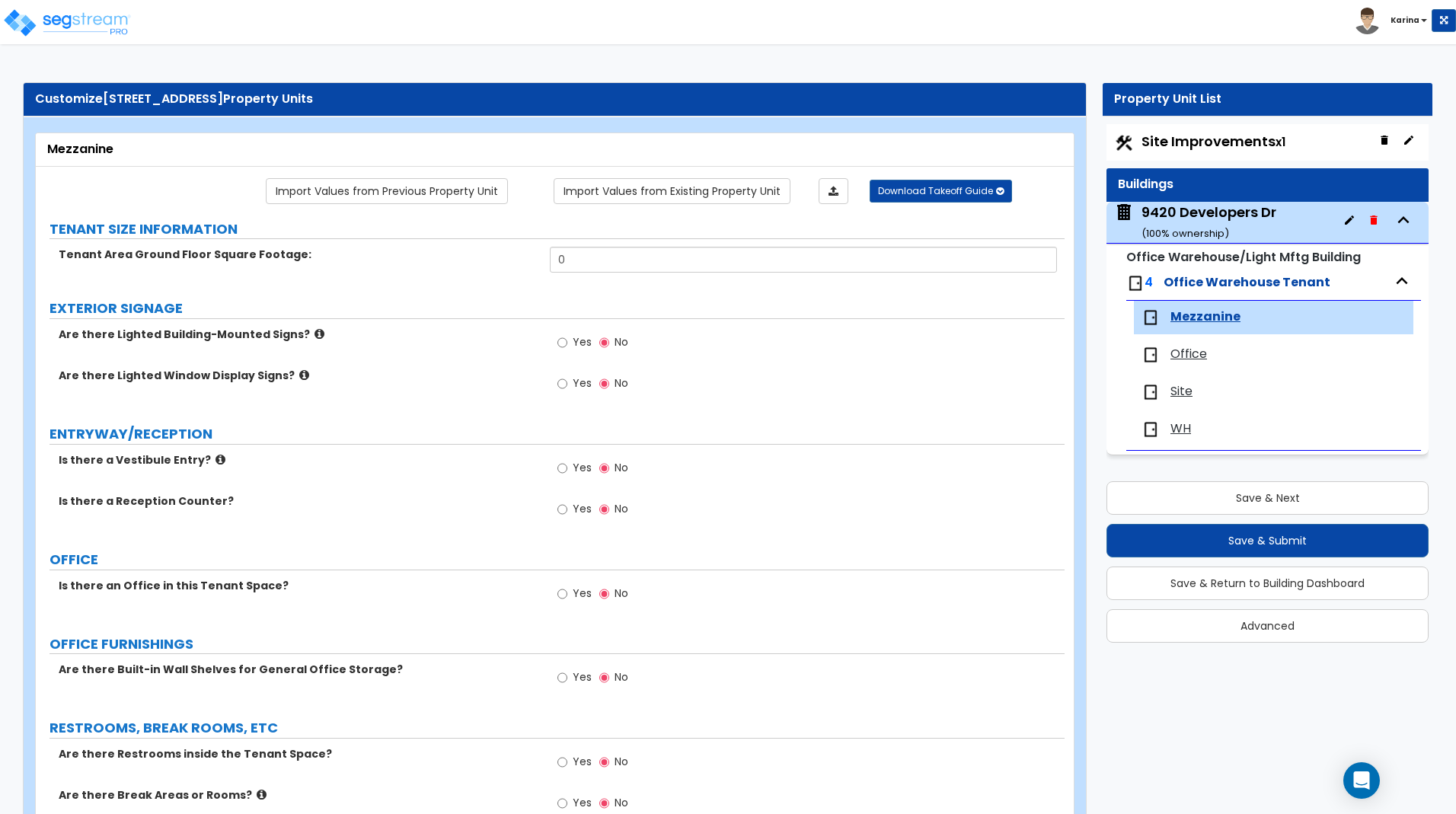
click at [728, 798] on div "Yes No" at bounding box center [807, 808] width 514 height 41
click at [577, 259] on input "0" at bounding box center [803, 259] width 506 height 26
type input "2,376"
click at [454, 355] on div "Are there Lighted Building-Mounted Signs? Yes No" at bounding box center [550, 347] width 1029 height 41
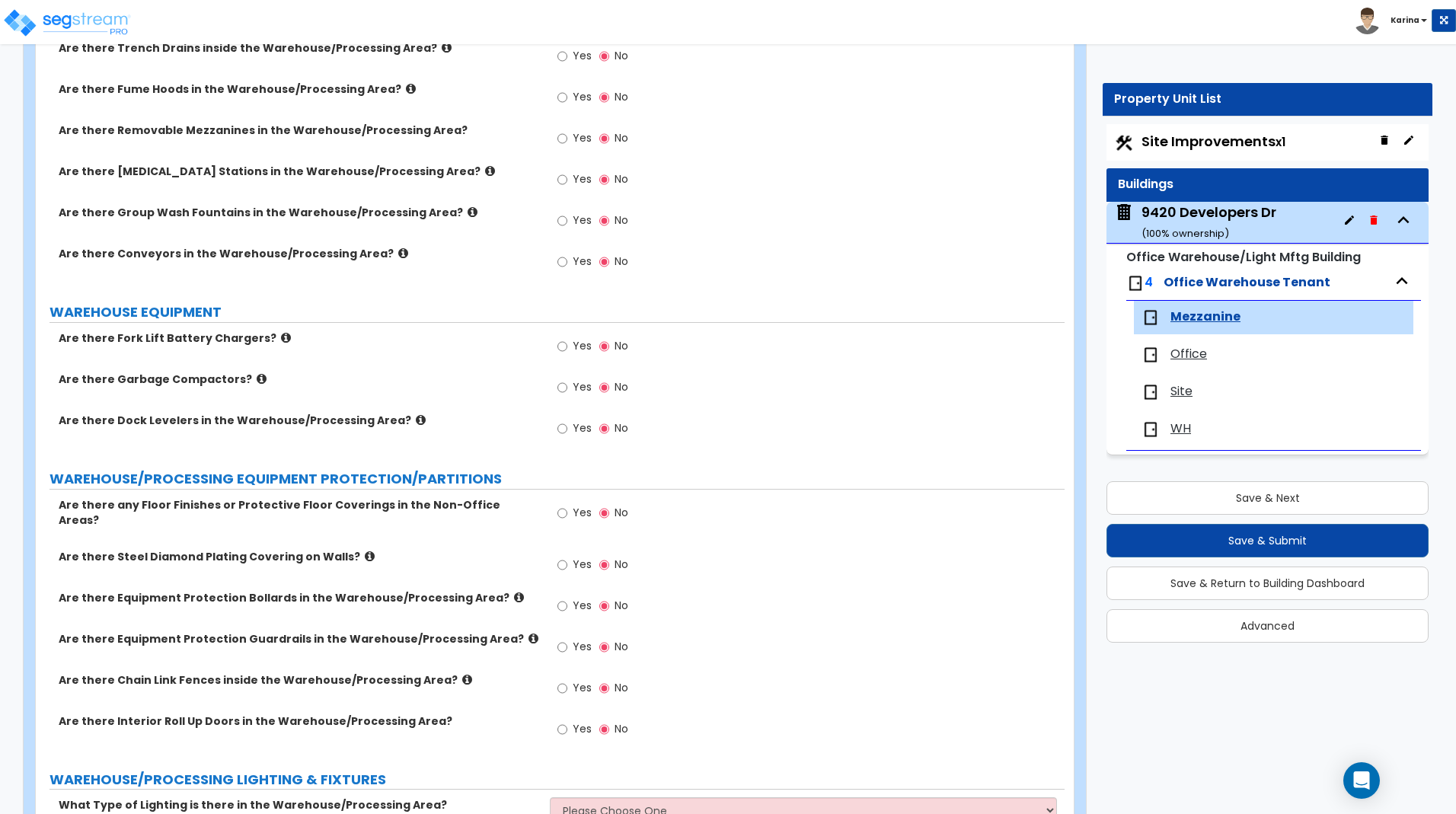
scroll to position [1787, 0]
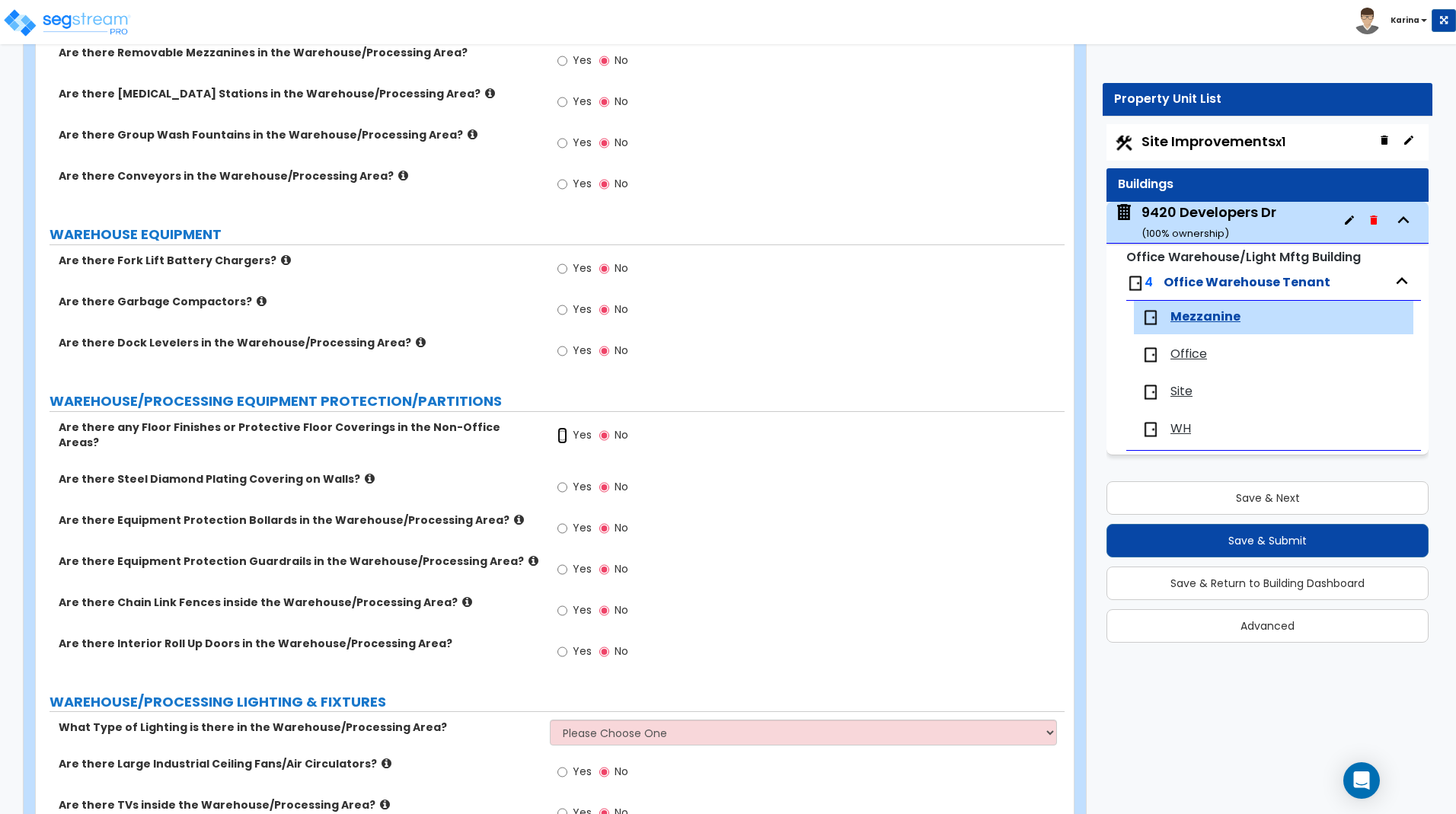
click at [564, 434] on input "Yes" at bounding box center [562, 436] width 10 height 17
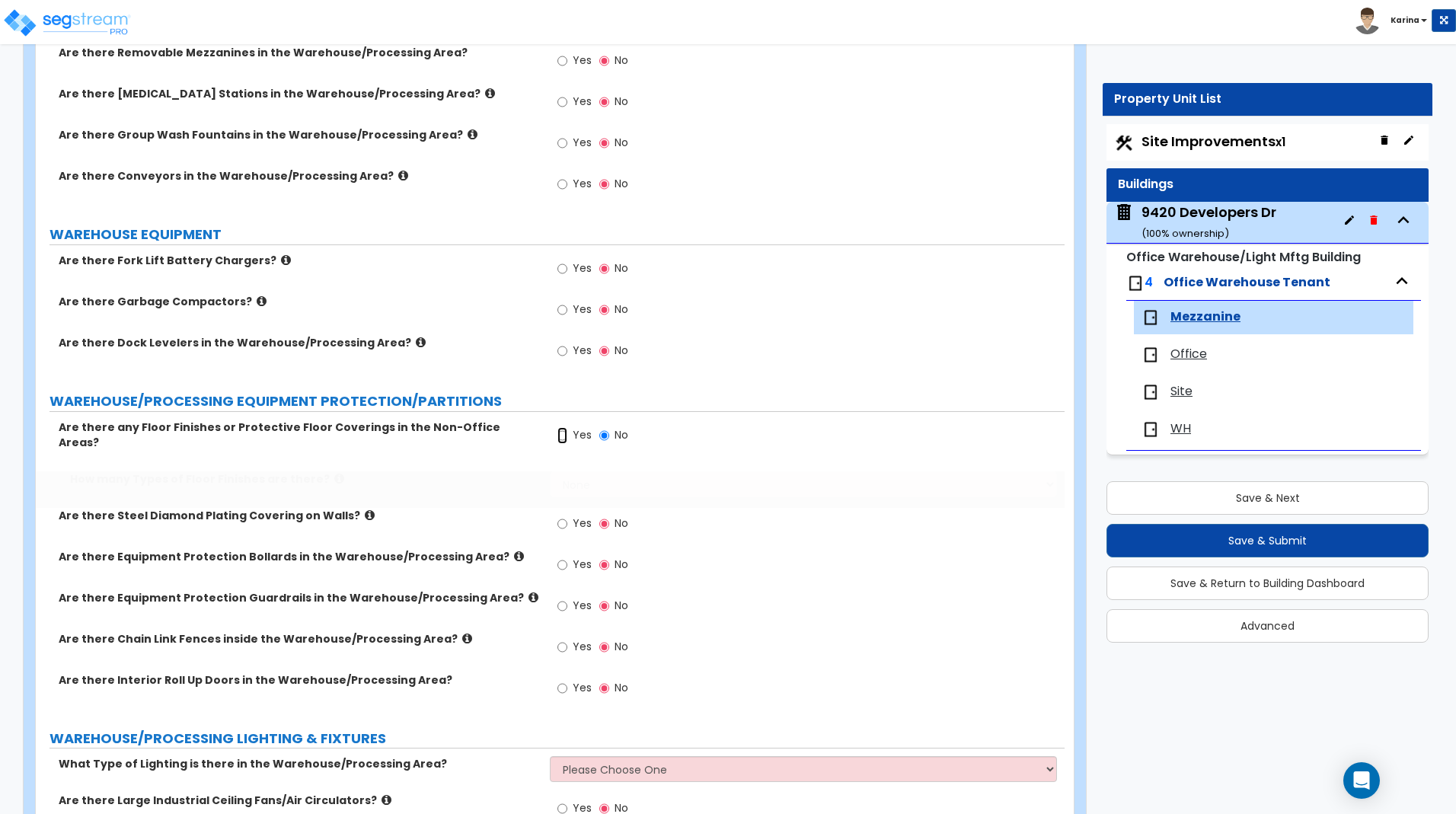
radio input "true"
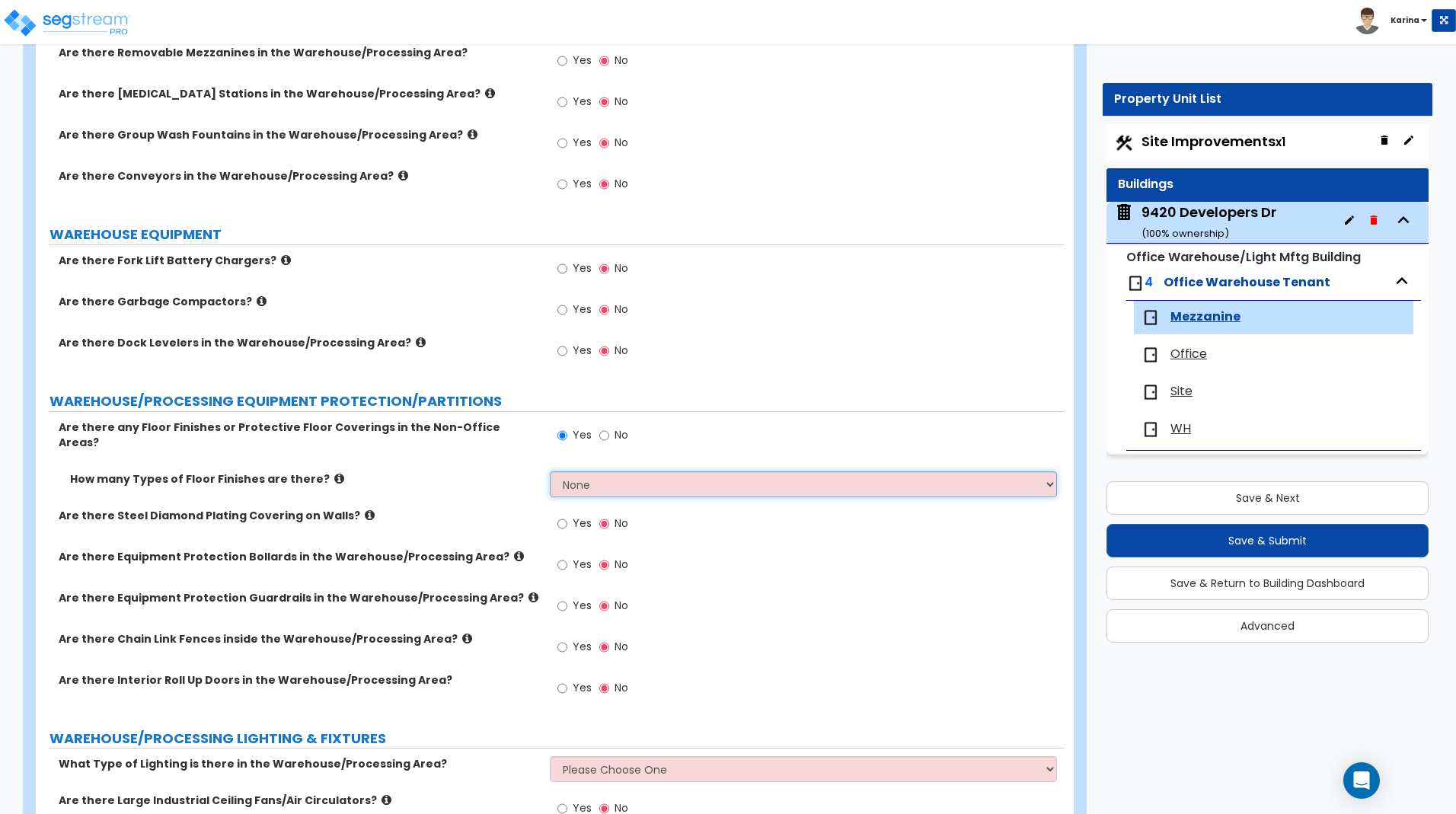
click at [550, 472] on select "None 1 2 3 4" at bounding box center [803, 484] width 506 height 26
select select "2"
click option "2" at bounding box center [0, 0] width 0 height 0
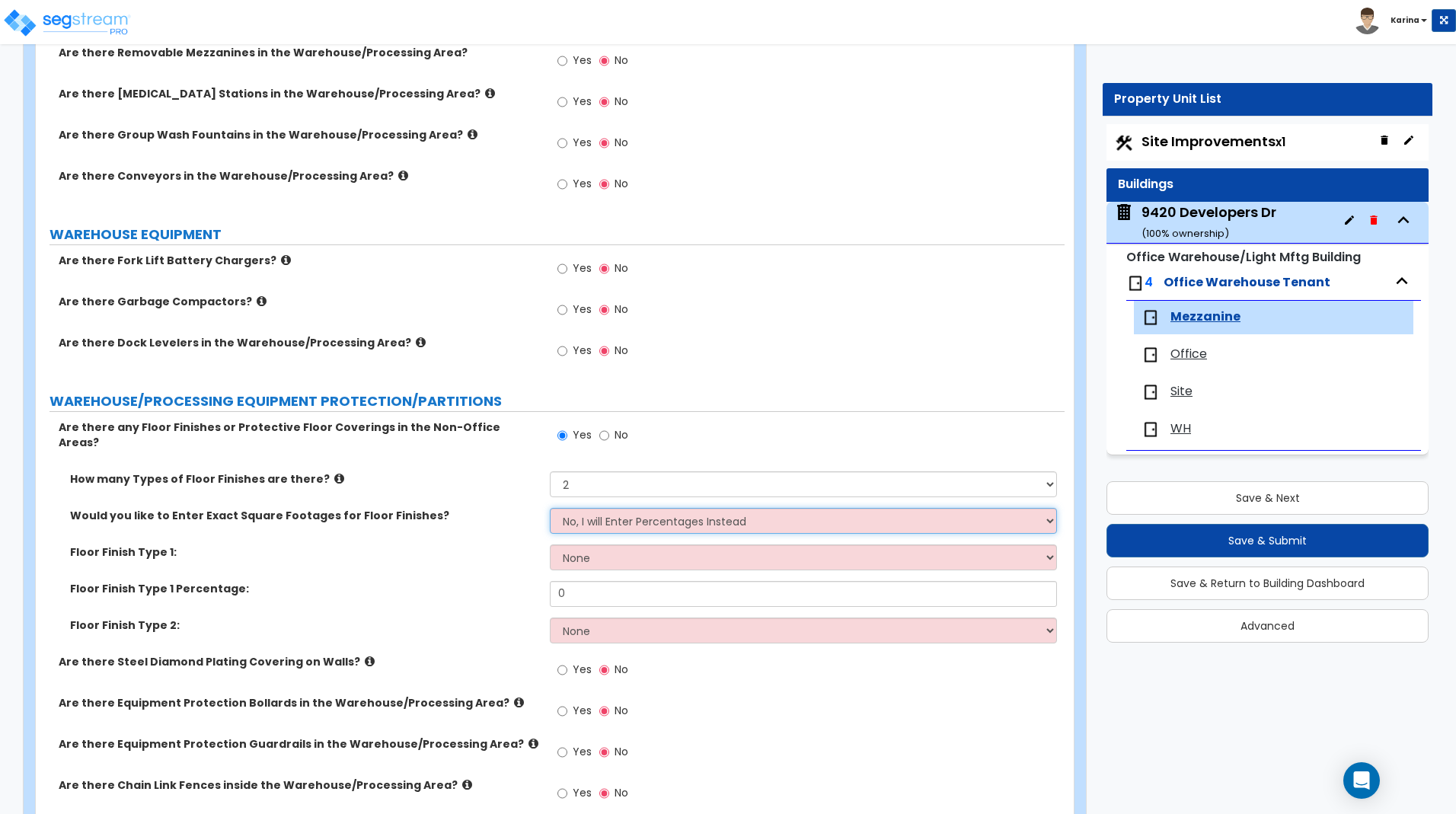
click at [550, 508] on select "No, I will Enter Percentages Instead Yes, I will Enter Exact Square Footages" at bounding box center [803, 520] width 506 height 26
select select "1"
click option "Yes, I will Enter Exact Square Footages" at bounding box center [0, 0] width 0 height 0
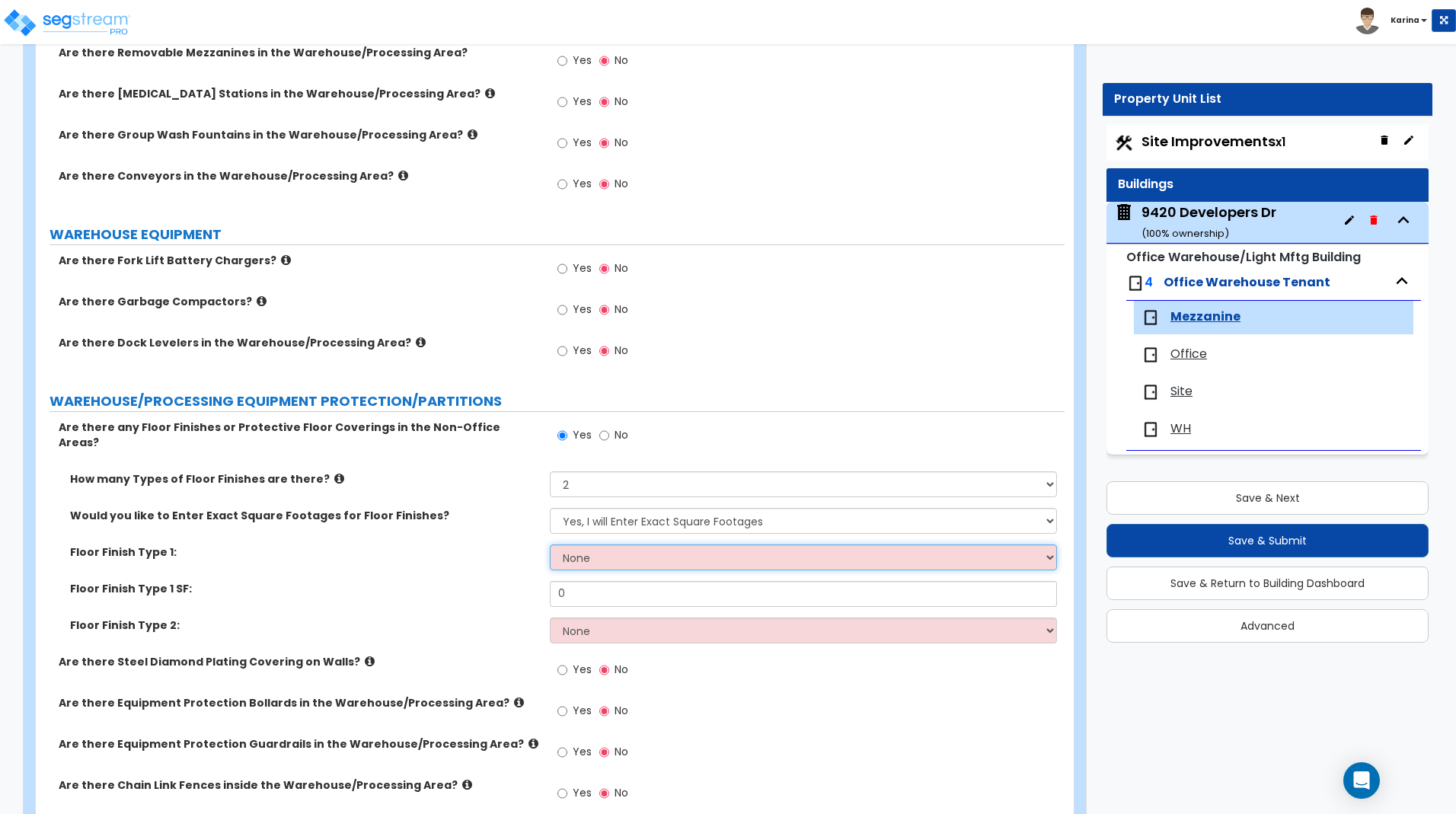
click at [550, 544] on select "None Ceramic Tile Flooring Hardwood Flooring Resilient Laminate Flooring Vinyl …" at bounding box center [803, 557] width 506 height 26
select select "7"
click option "Carpet Tile Flooring" at bounding box center [0, 0] width 0 height 0
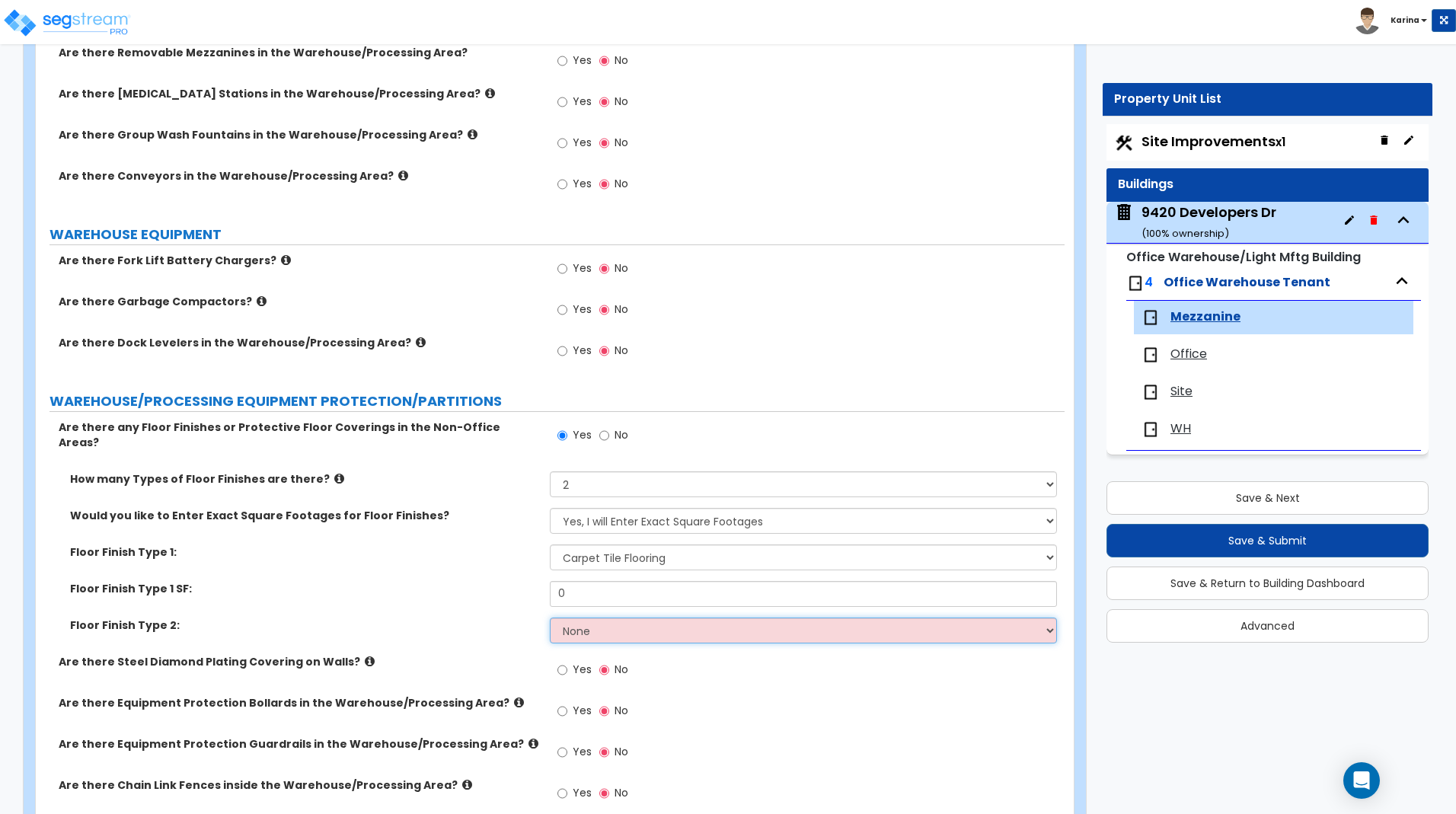
click at [550, 618] on select "None Tile Flooring Hardwood Flooring Resilient Laminate Flooring VCT Flooring S…" at bounding box center [803, 630] width 506 height 26
select select "1"
click option "Tile Flooring" at bounding box center [0, 0] width 0 height 0
